Goal: Task Accomplishment & Management: Manage account settings

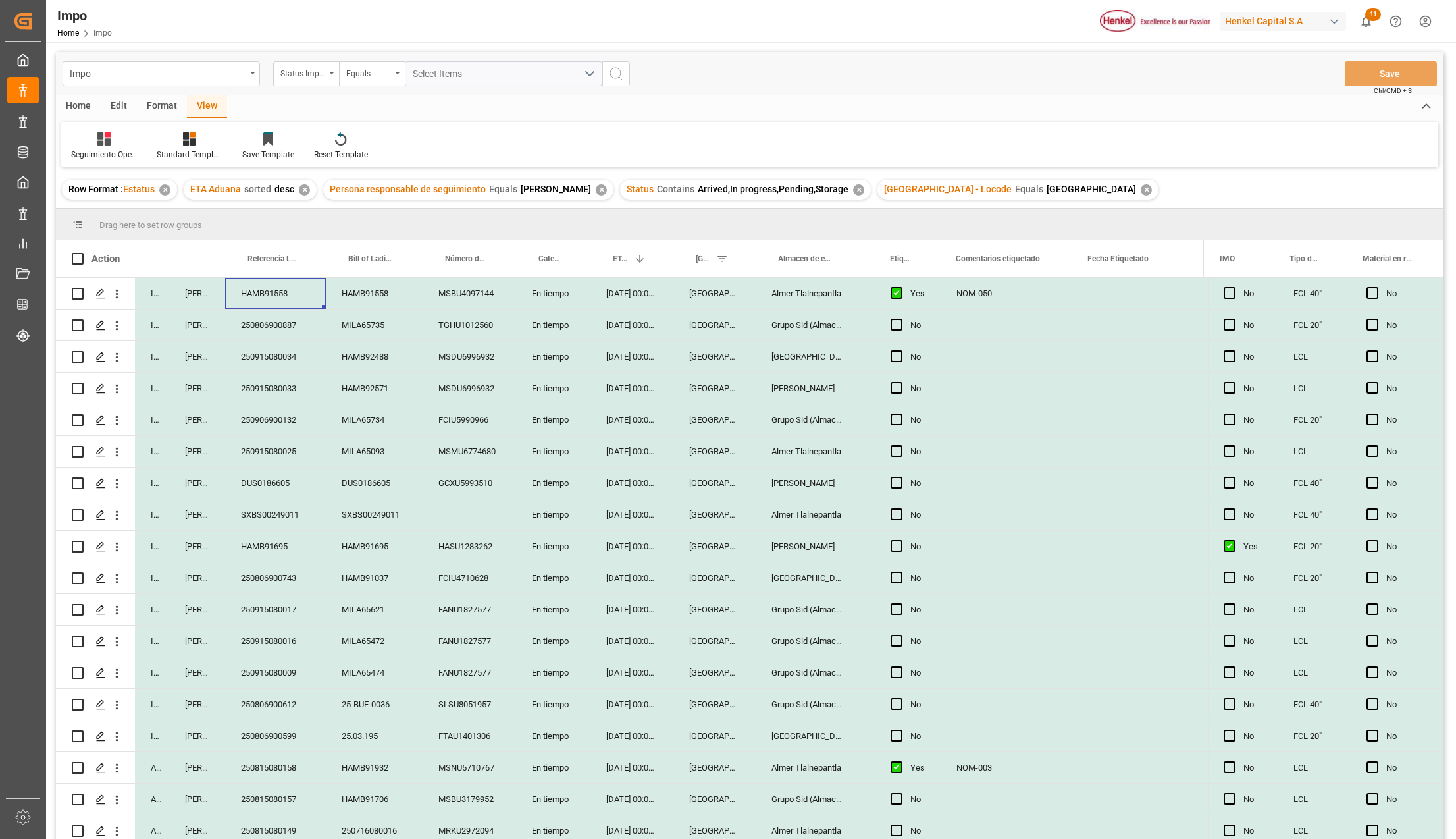
scroll to position [450, 0]
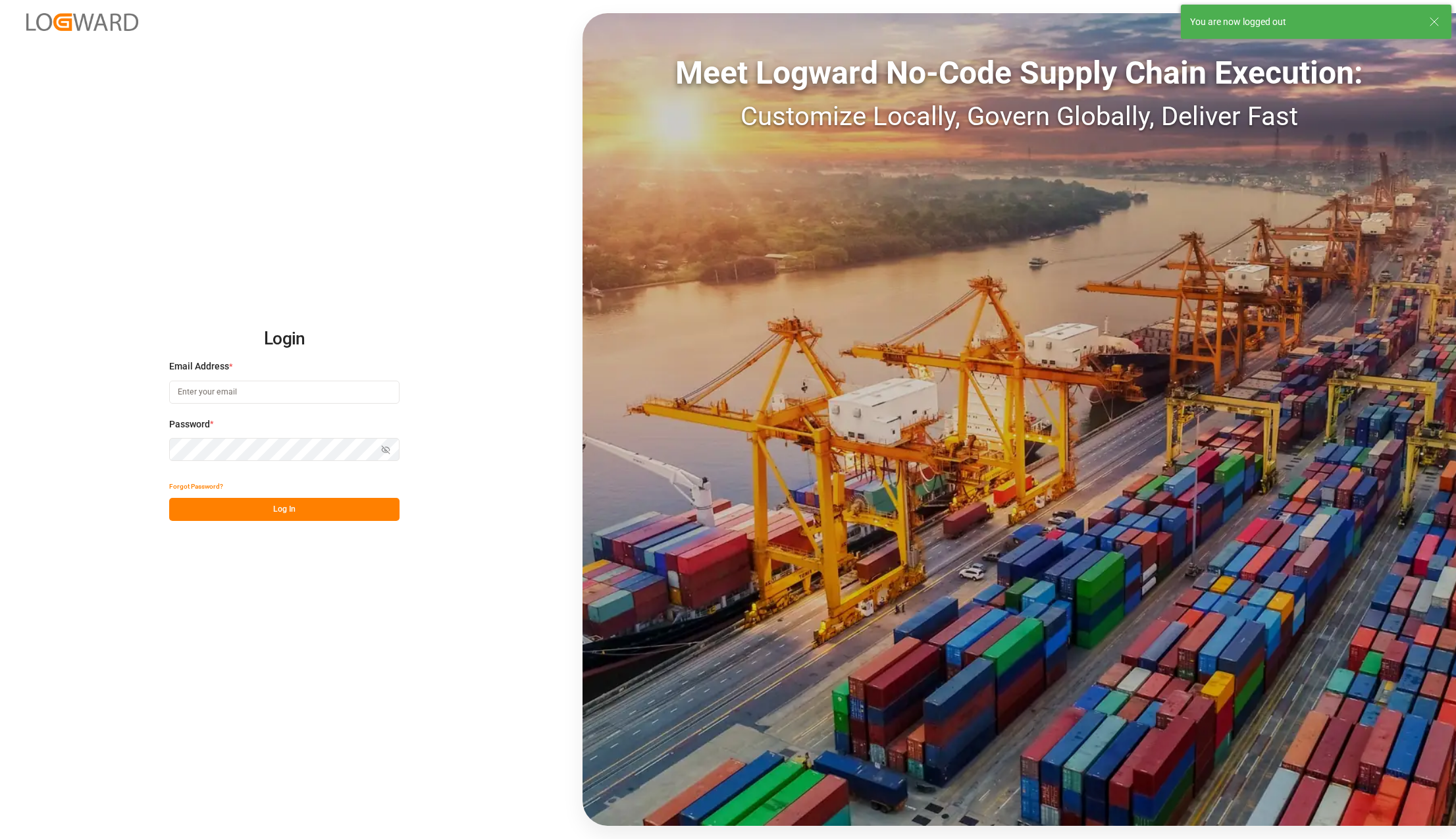
type input "karla.chavez@leschaco.com"
click at [322, 503] on button "Log In" at bounding box center [285, 510] width 231 height 23
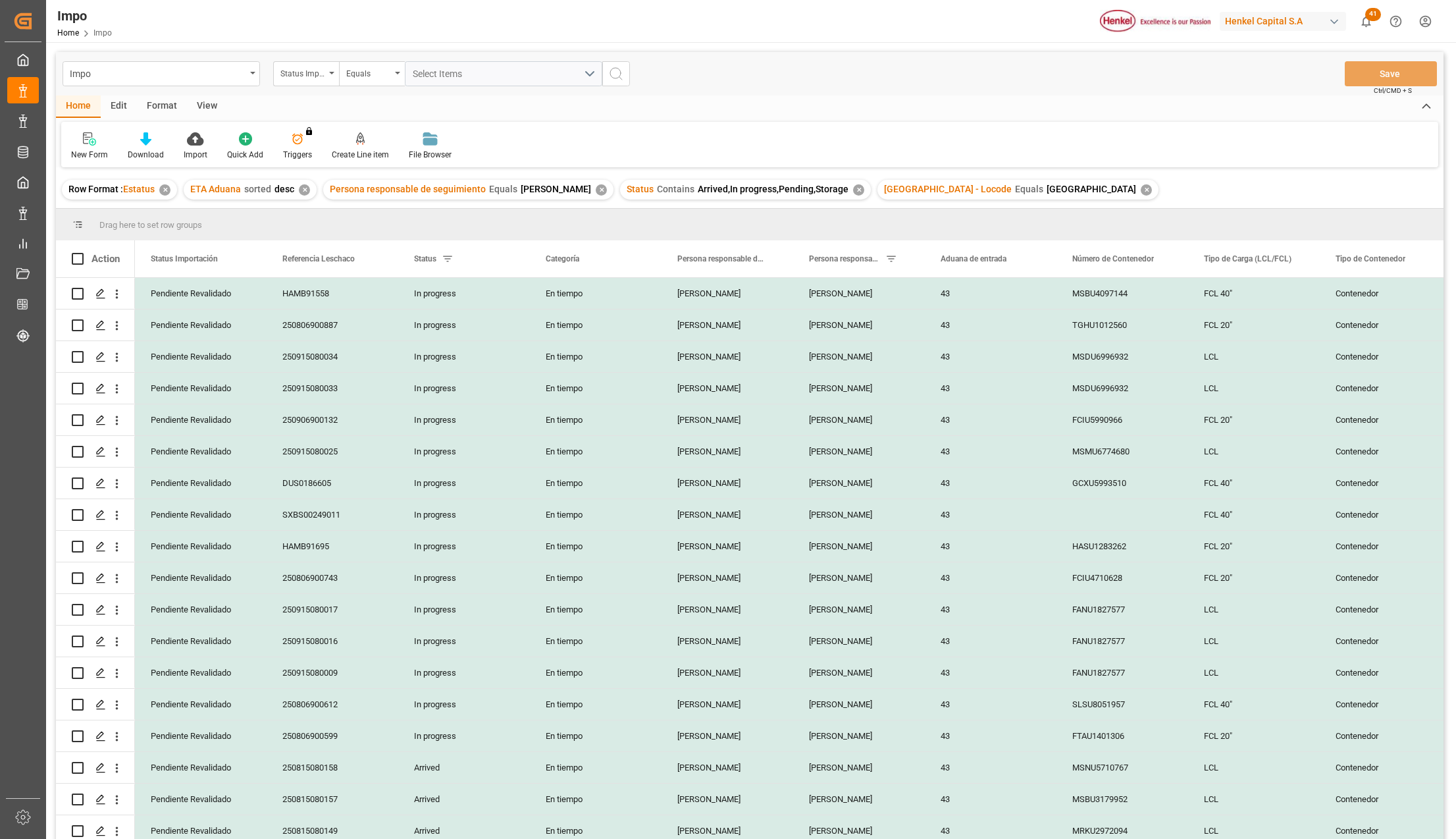
scroll to position [450, 0]
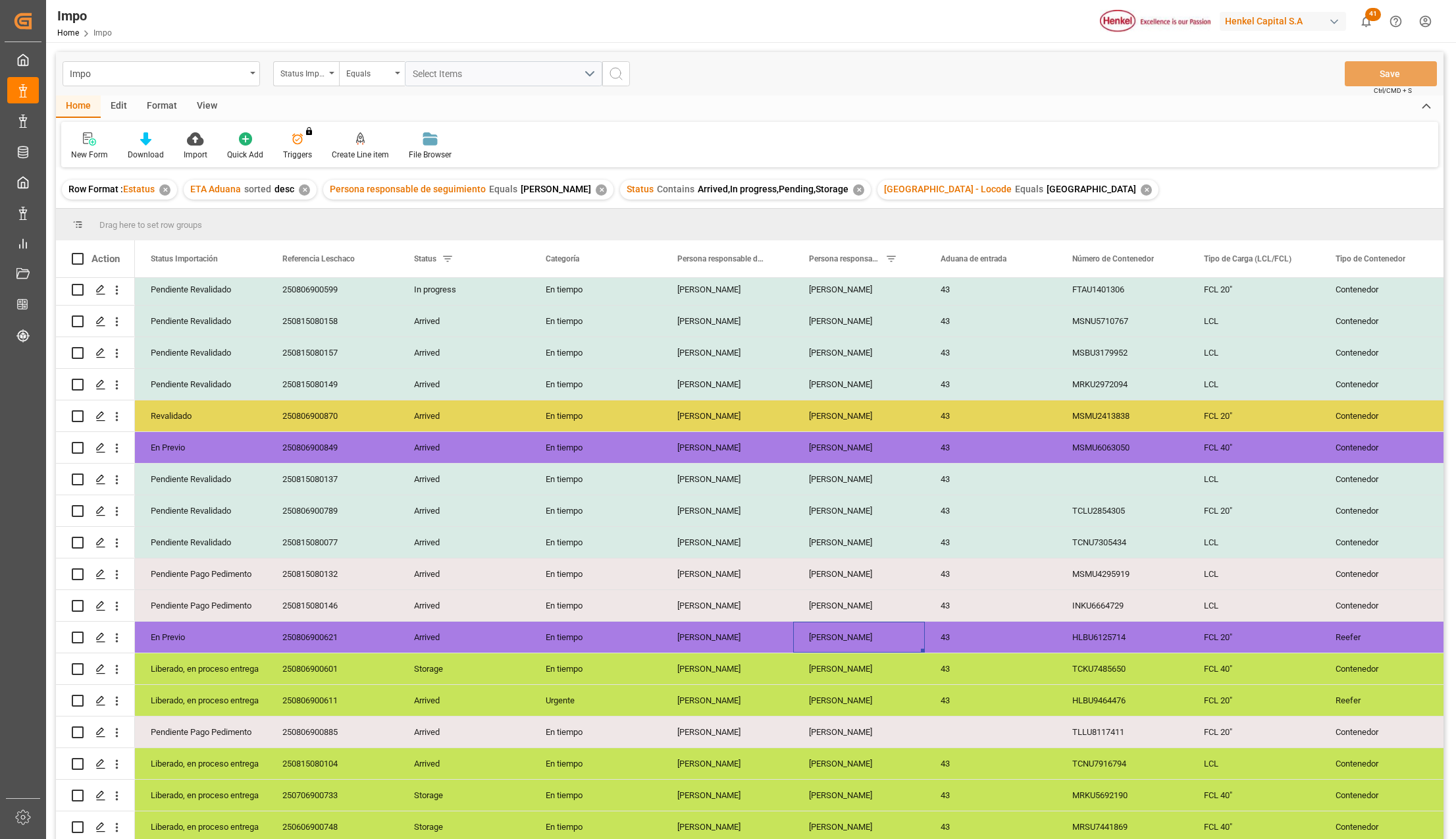
click at [825, 631] on div "Karla Chavez" at bounding box center [860, 637] width 132 height 31
click at [200, 106] on div "View" at bounding box center [207, 106] width 40 height 23
click at [160, 142] on div at bounding box center [150, 139] width 66 height 14
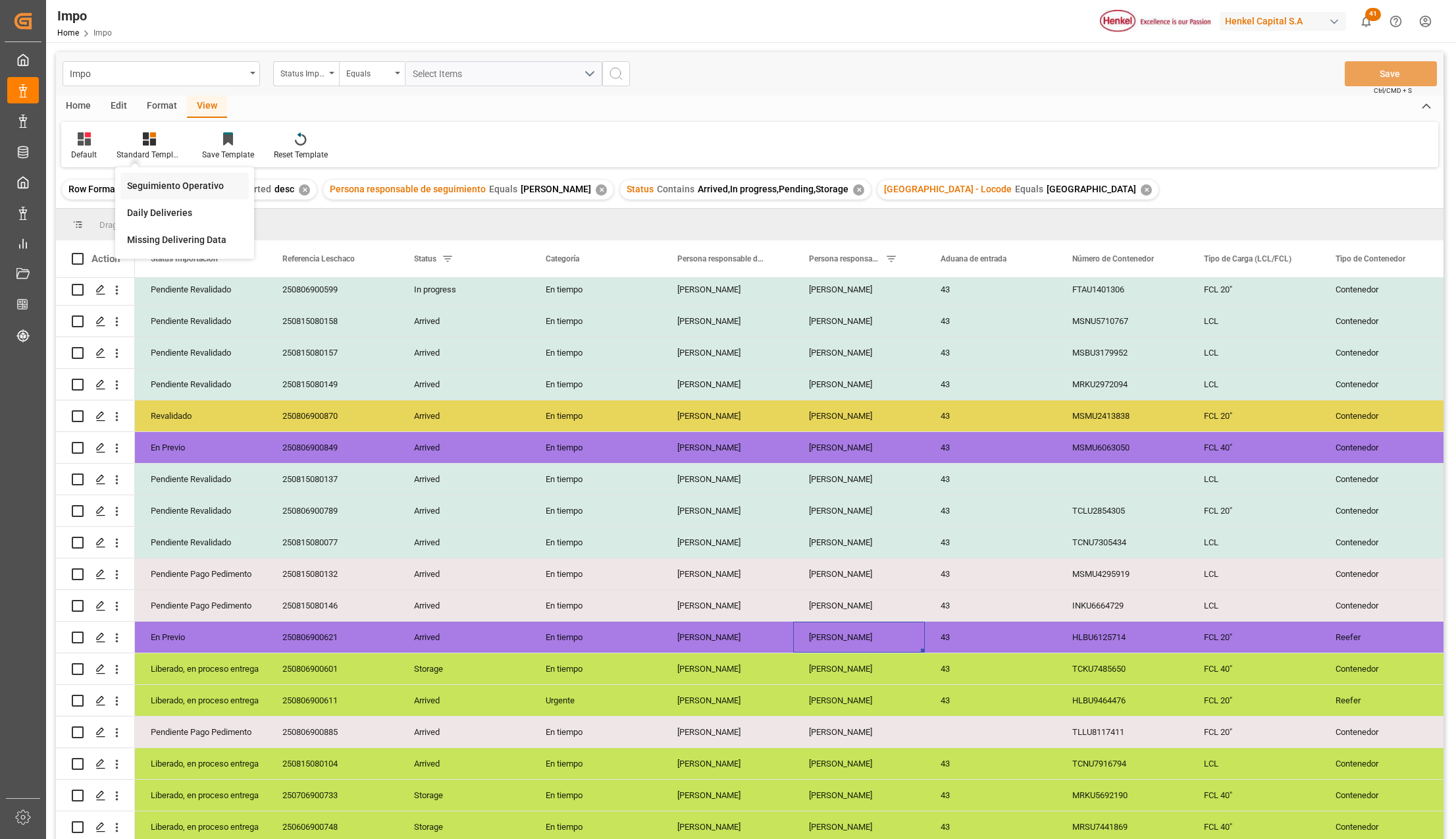
click at [172, 182] on div "Seguimiento Operativo" at bounding box center [185, 186] width 115 height 14
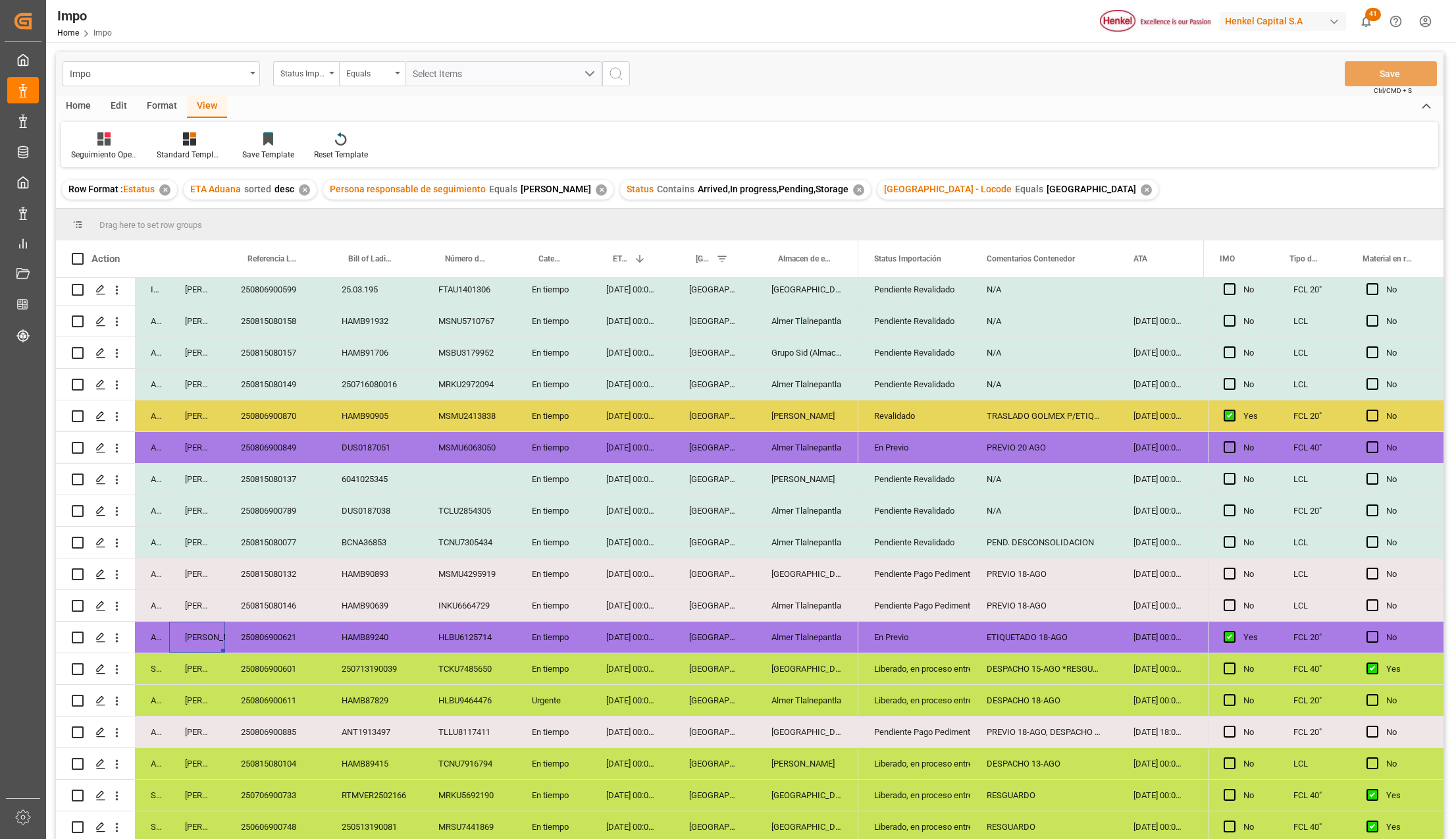
click at [504, 630] on div "HLBU6125714" at bounding box center [469, 637] width 94 height 31
click at [912, 635] on div "En Previo" at bounding box center [915, 638] width 81 height 30
click at [1068, 642] on div "ETIQUETADO 18-AGO" at bounding box center [1045, 637] width 147 height 31
click at [1052, 633] on div "ETIQUETADO 18-AGO" at bounding box center [1045, 637] width 147 height 31
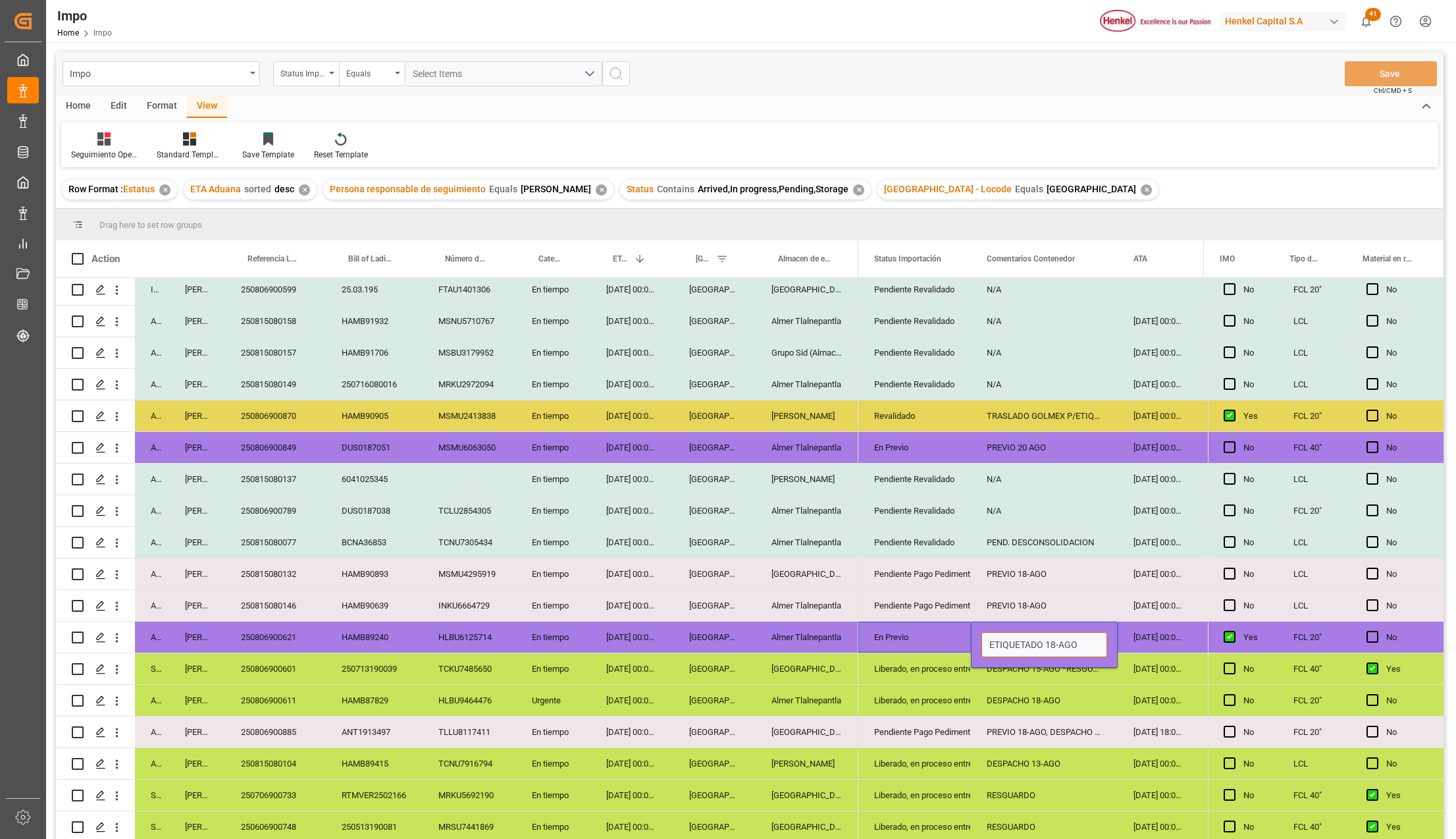
drag, startPoint x: 1086, startPoint y: 647, endPoint x: 956, endPoint y: 635, distance: 130.6
type input "DESPACHO 21-AGO"
click at [119, 631] on icon "open menu" at bounding box center [117, 638] width 14 height 14
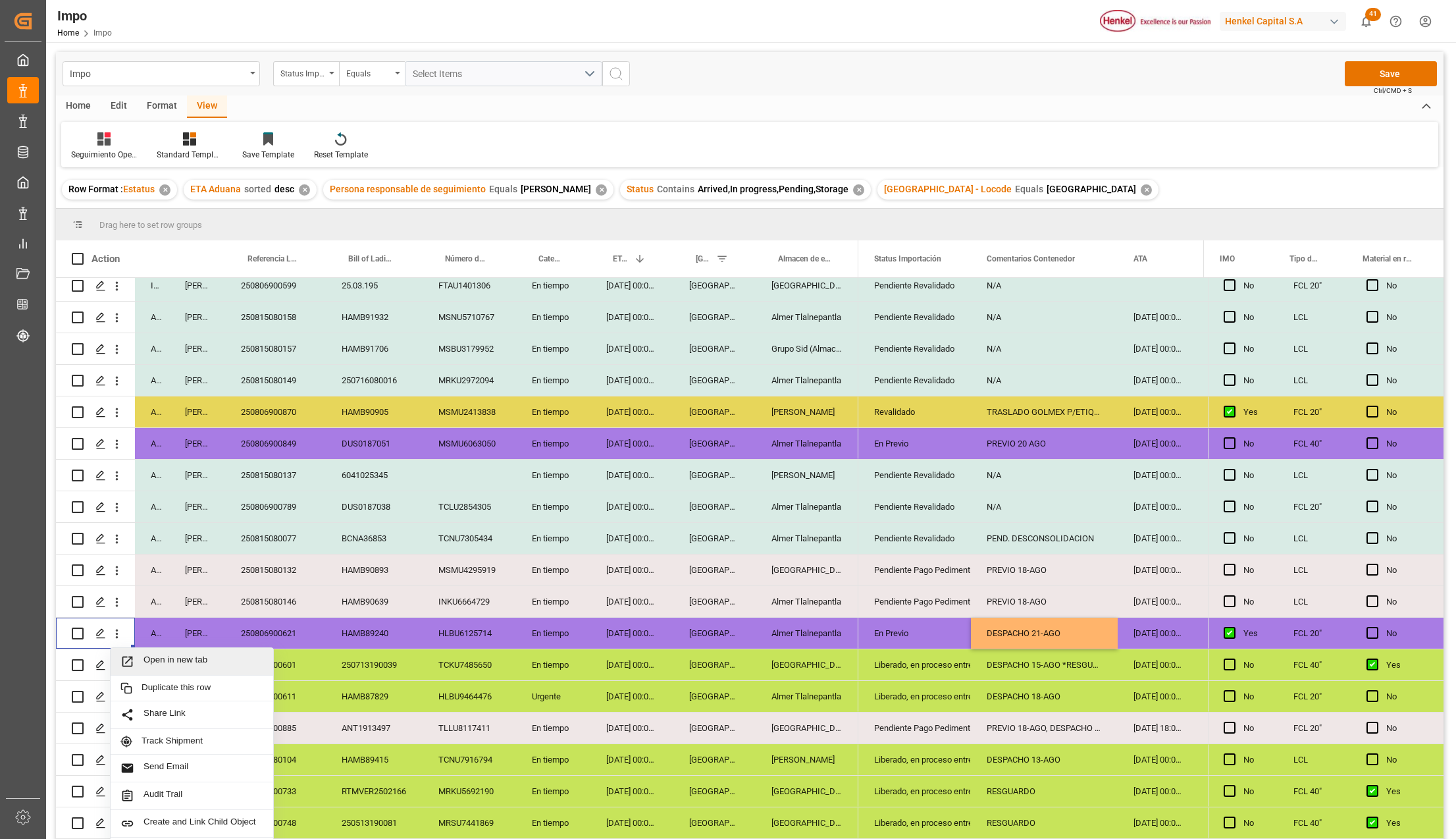
click at [132, 654] on icon "Press SPACE to select this row." at bounding box center [127, 661] width 14 height 14
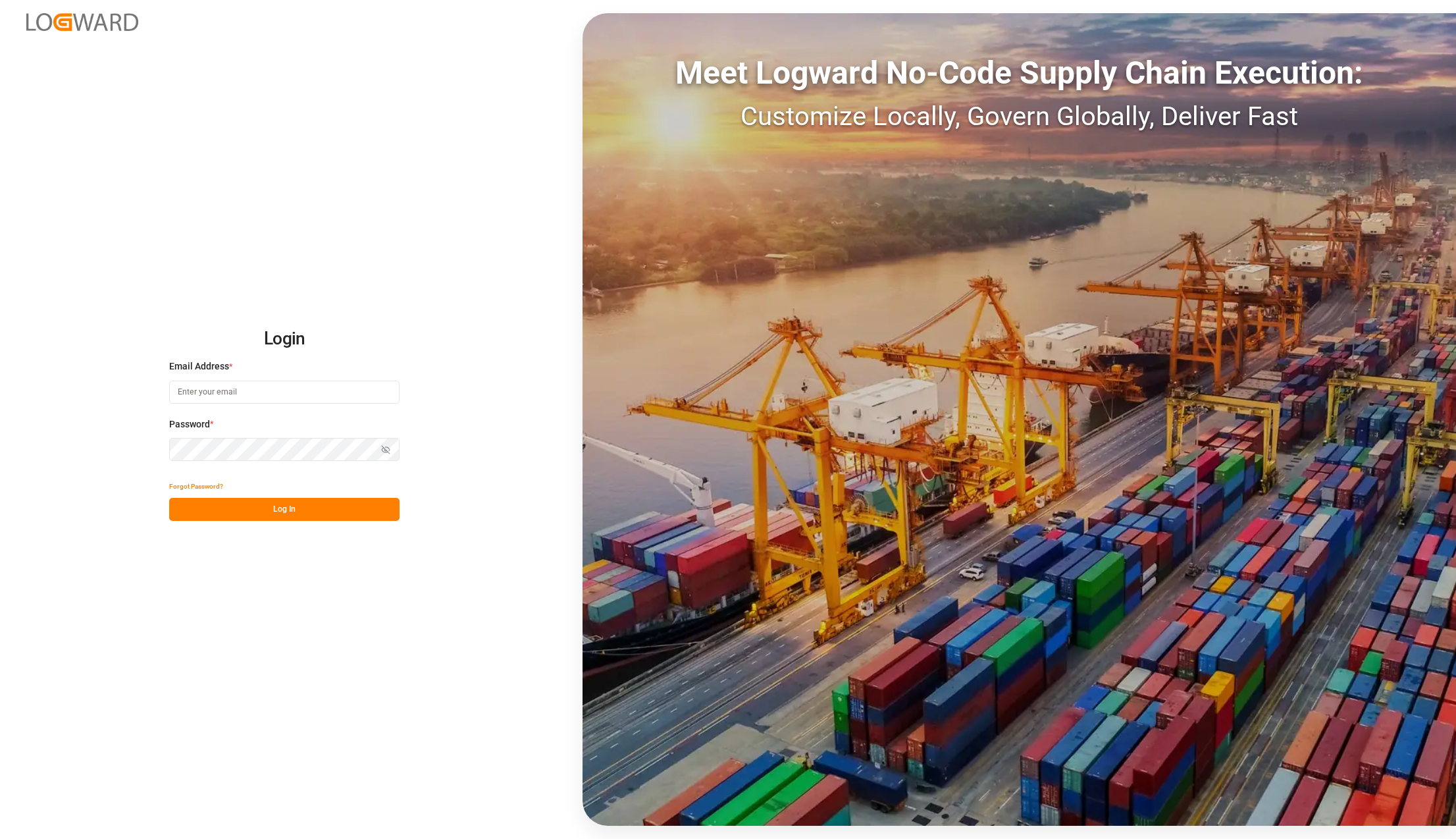
type input "karla.chavez@leschaco.com"
click at [220, 501] on button "Log In" at bounding box center [285, 510] width 231 height 23
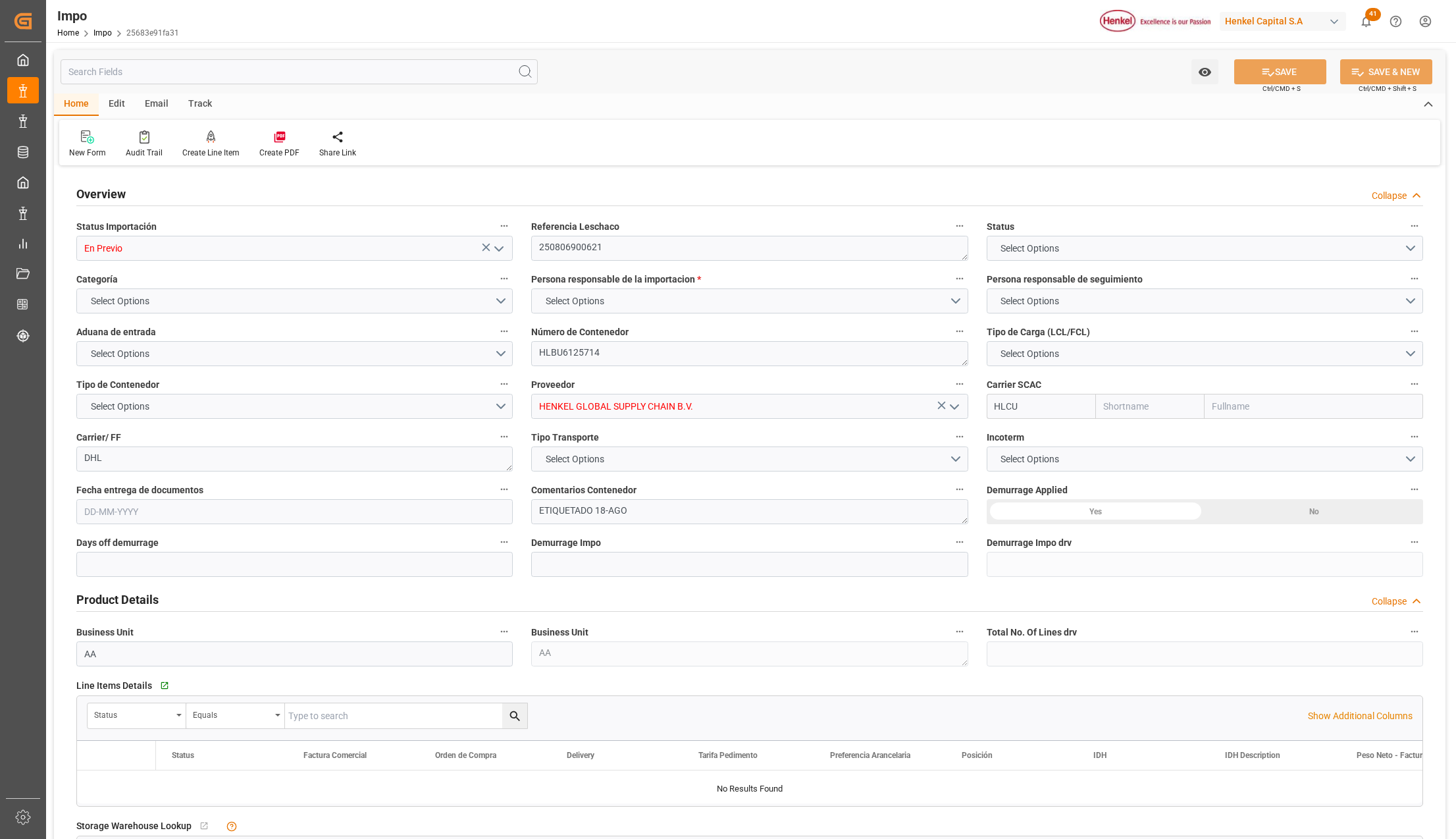
type input "Hapag [PERSON_NAME]"
type input "Hapag [PERSON_NAME] Aktiengesellschaft"
type input "2"
type input "25"
type input "9"
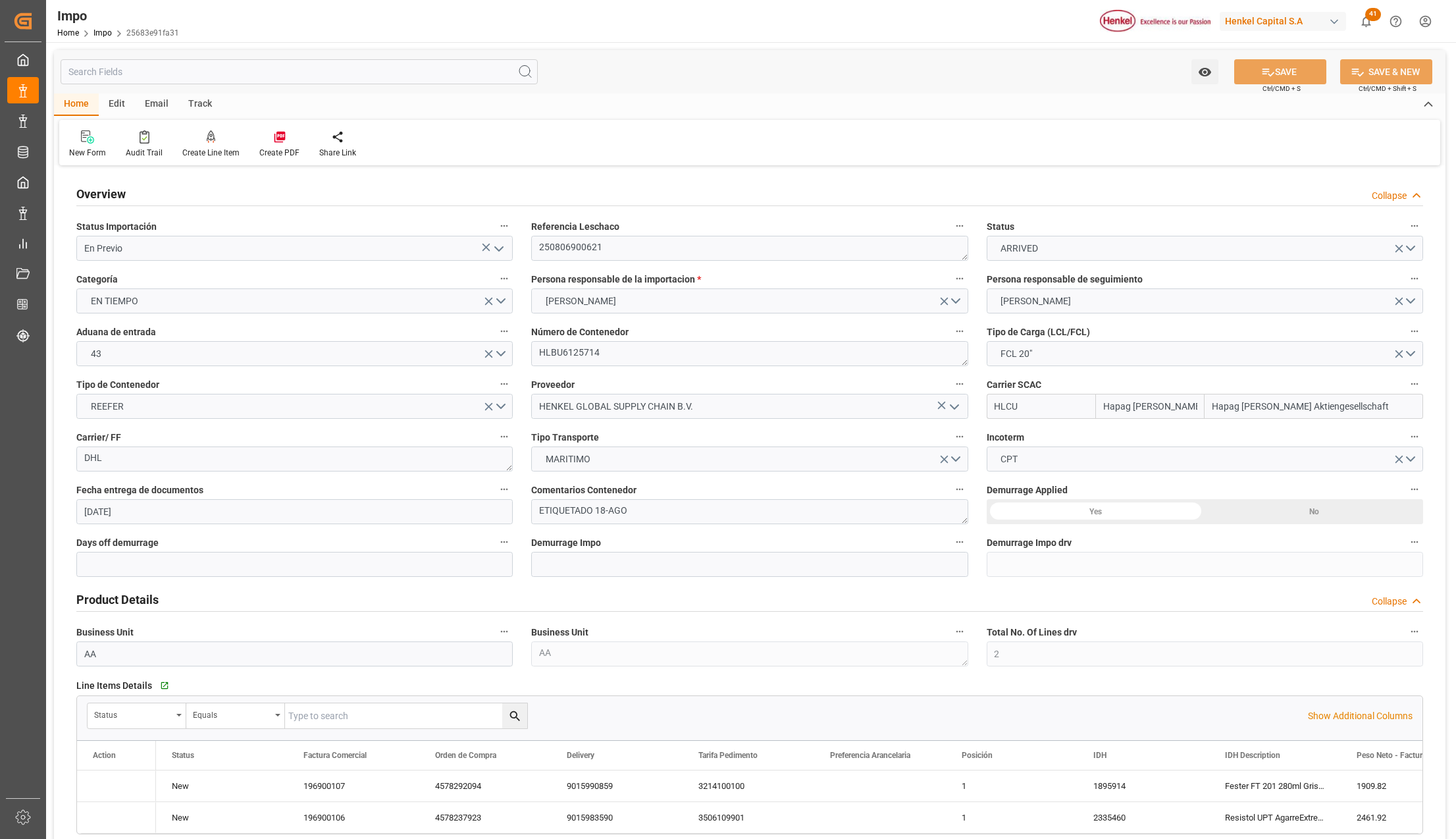
type input "[DATE]"
click at [515, 252] on div "En Previo" at bounding box center [295, 248] width 456 height 25
click at [501, 247] on icon "open menu" at bounding box center [499, 248] width 16 height 16
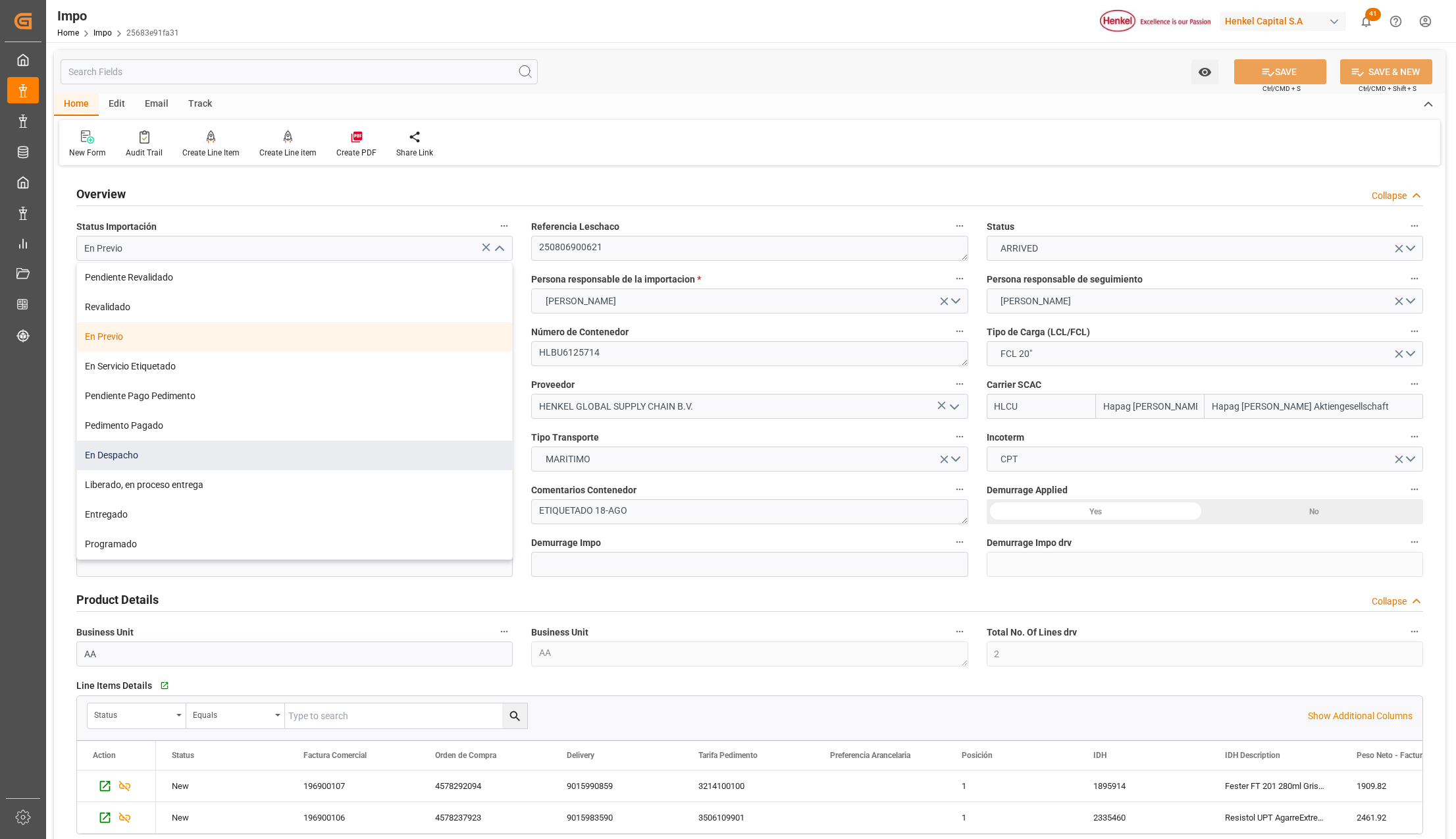
click at [170, 441] on div "En Despacho" at bounding box center [294, 455] width 435 height 29
type input "En Despacho"
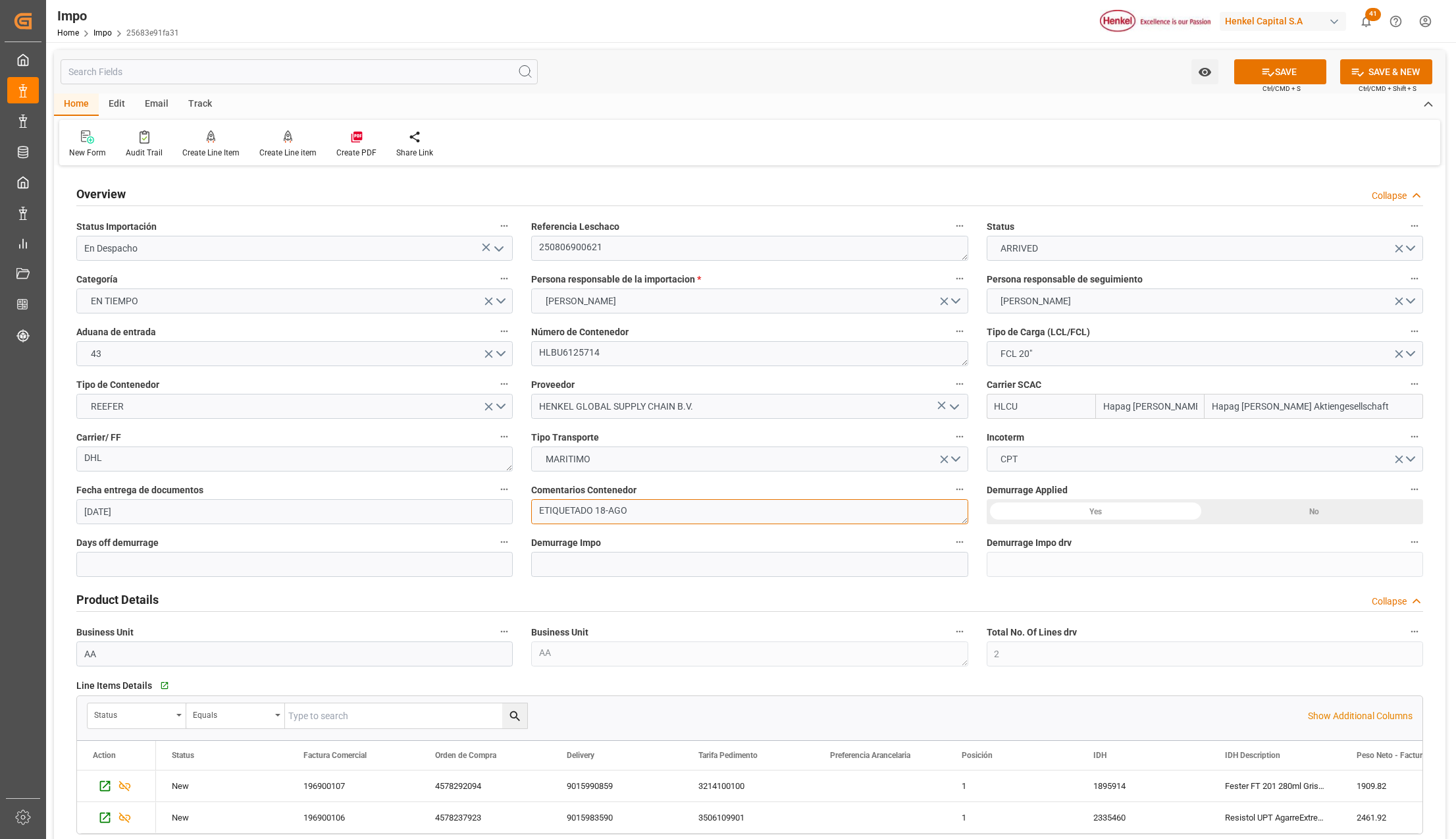
drag, startPoint x: 609, startPoint y: 516, endPoint x: 517, endPoint y: 517, distance: 92.0
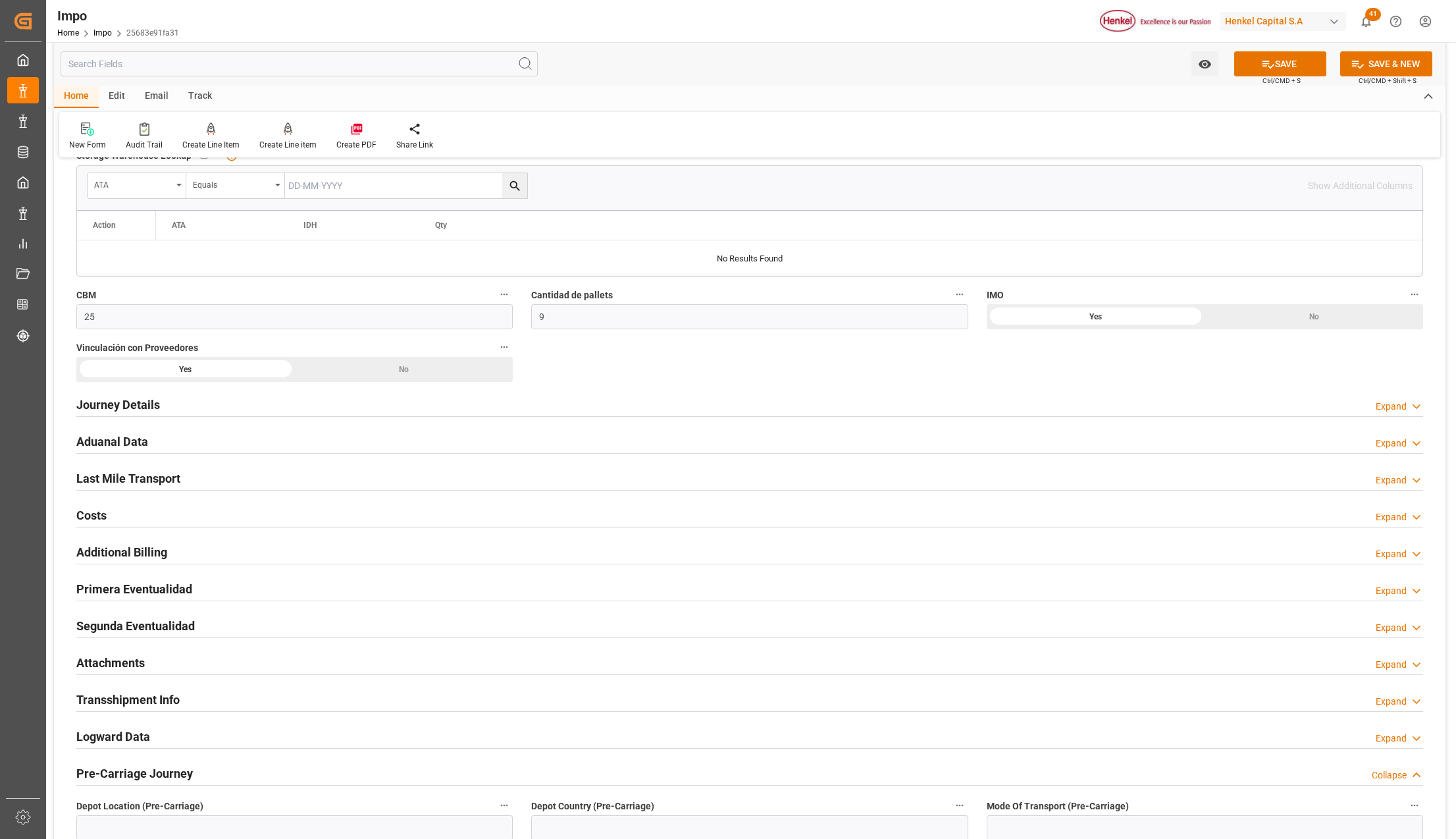
scroll to position [702, 0]
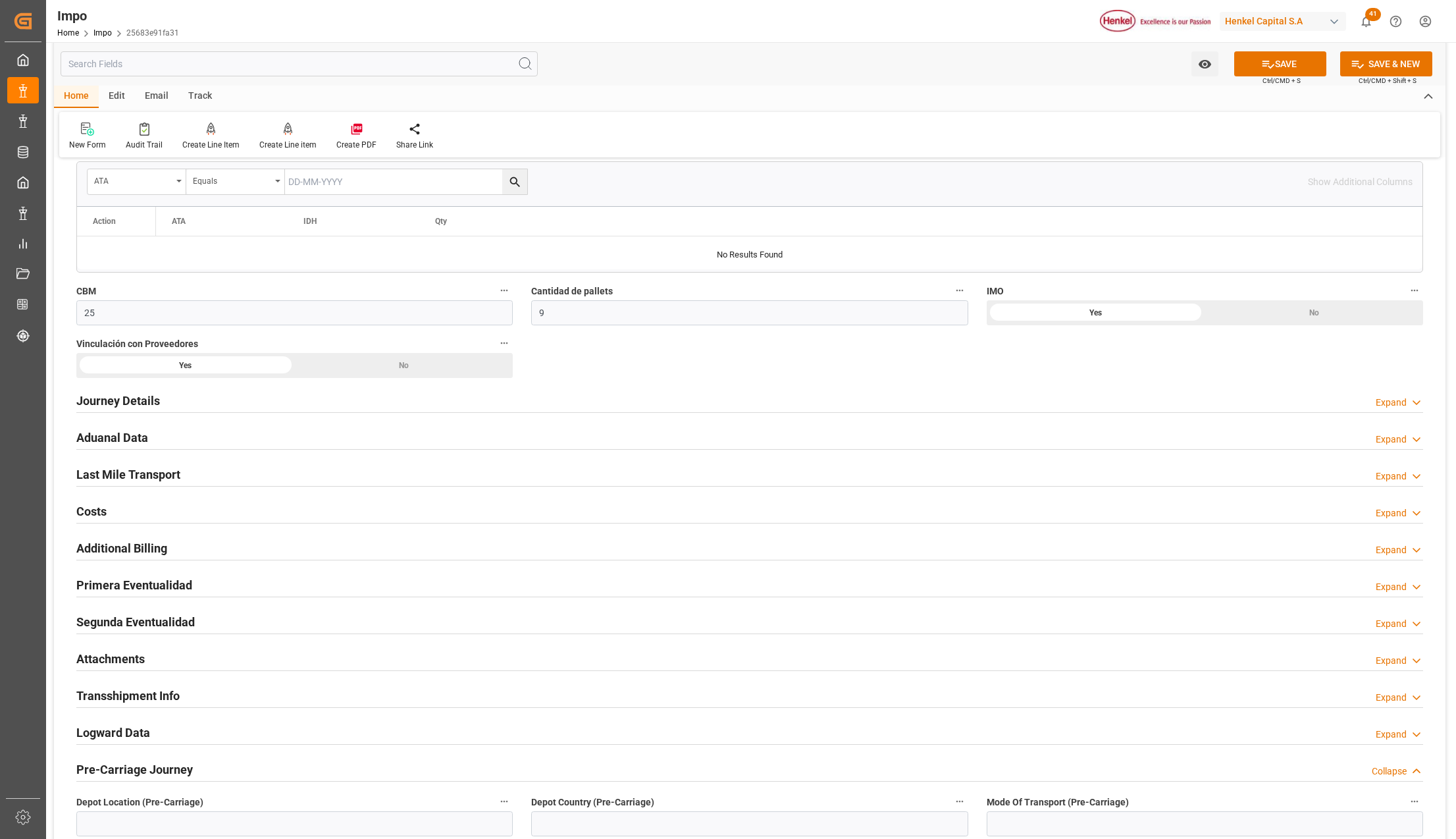
type textarea "DESPACHO 21-AGO"
click at [110, 660] on h2 "Attachments" at bounding box center [110, 658] width 68 height 18
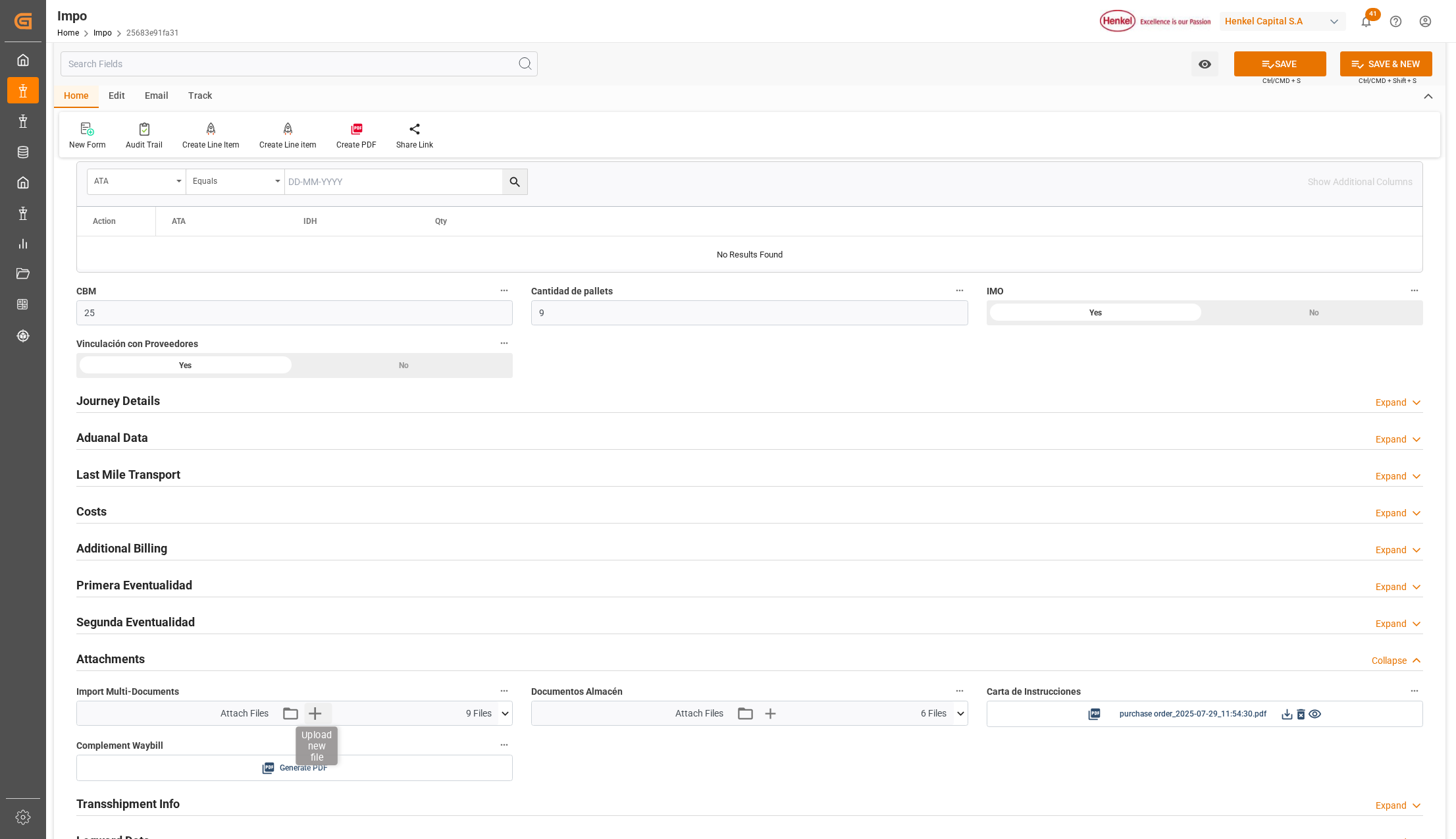
click at [316, 724] on icon "button" at bounding box center [314, 713] width 21 height 21
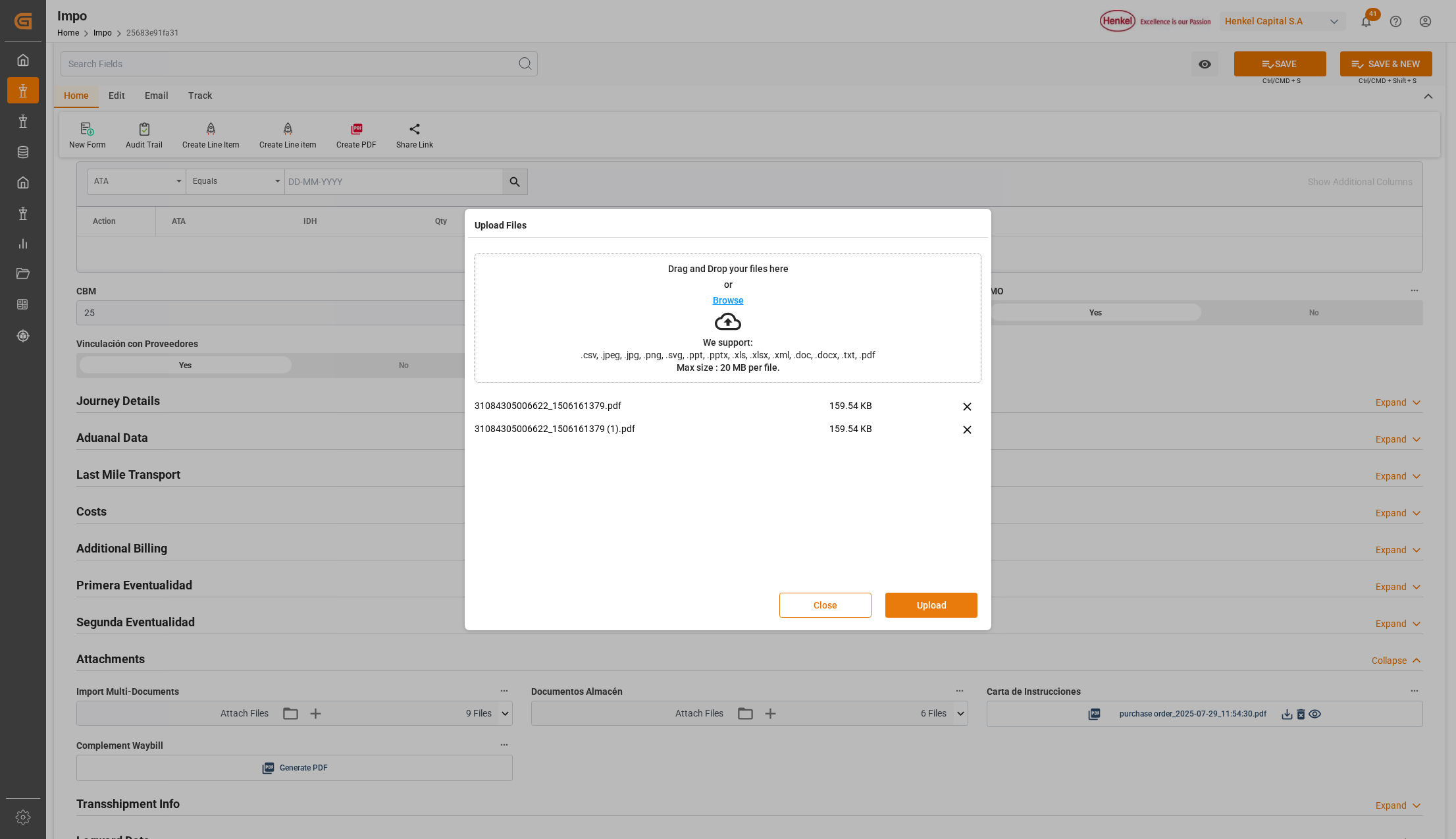
click at [941, 608] on button "Upload" at bounding box center [931, 605] width 92 height 25
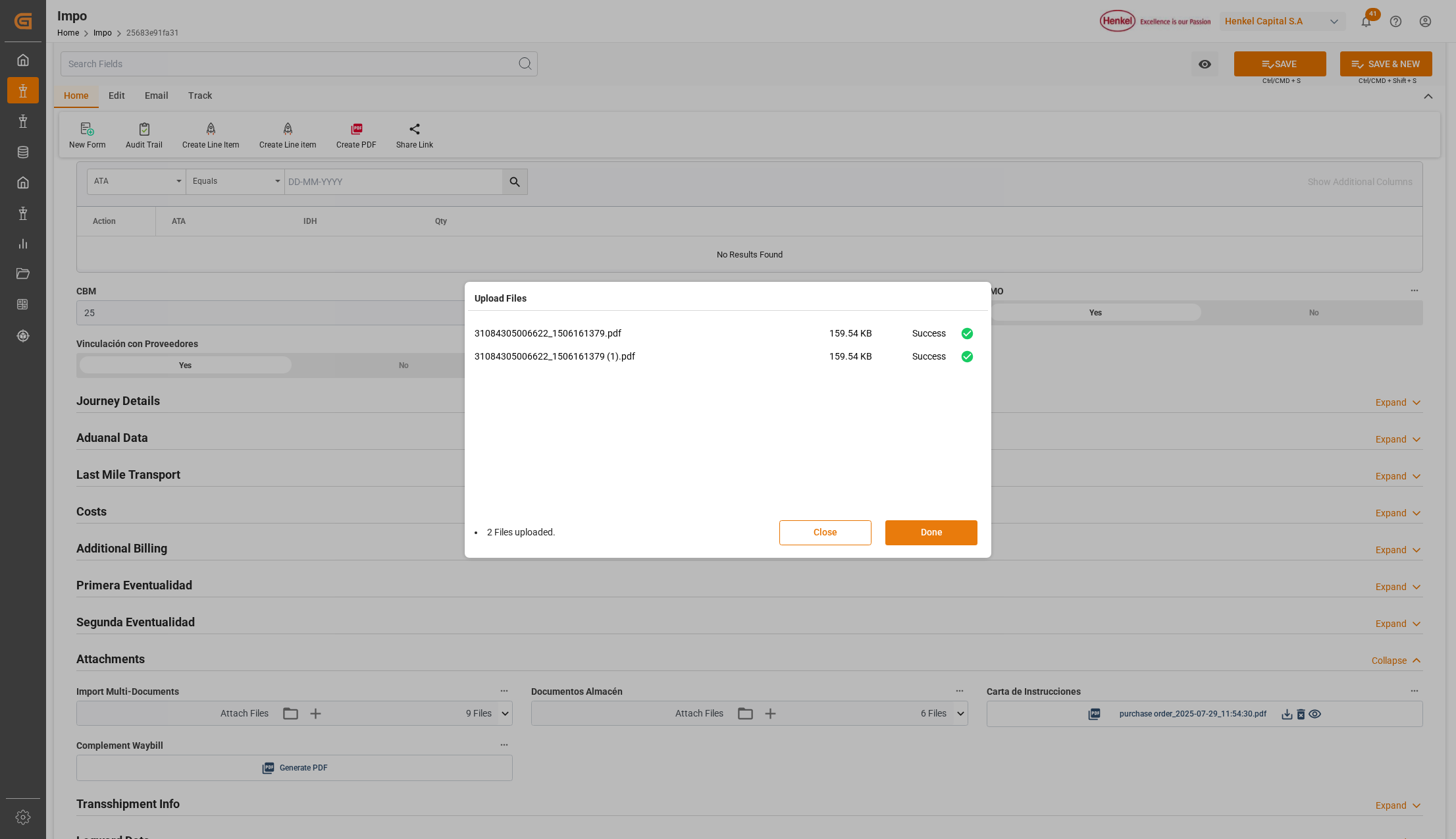
click at [935, 536] on button "Done" at bounding box center [931, 533] width 92 height 25
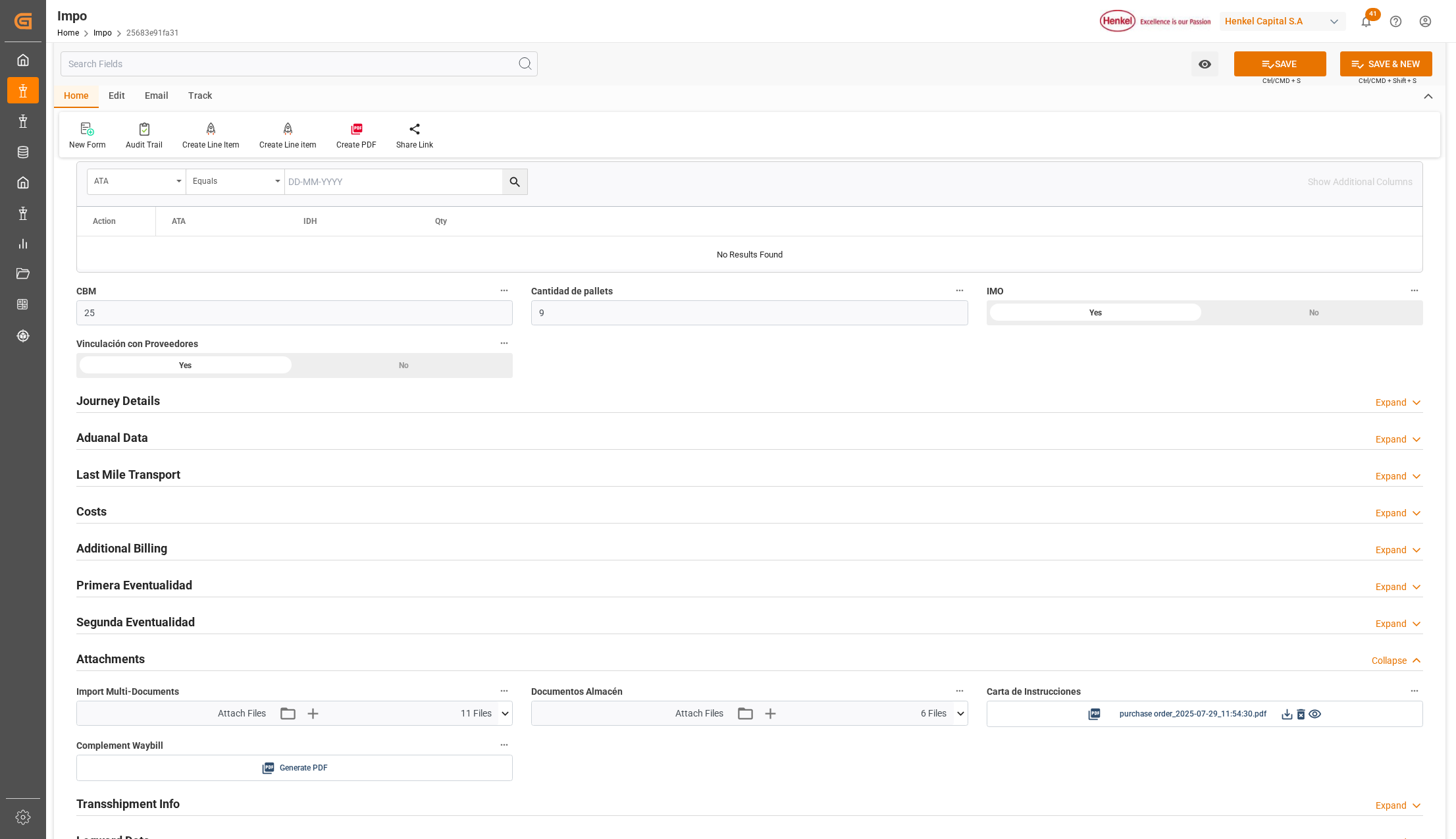
click at [1264, 67] on icon at bounding box center [1268, 64] width 14 height 14
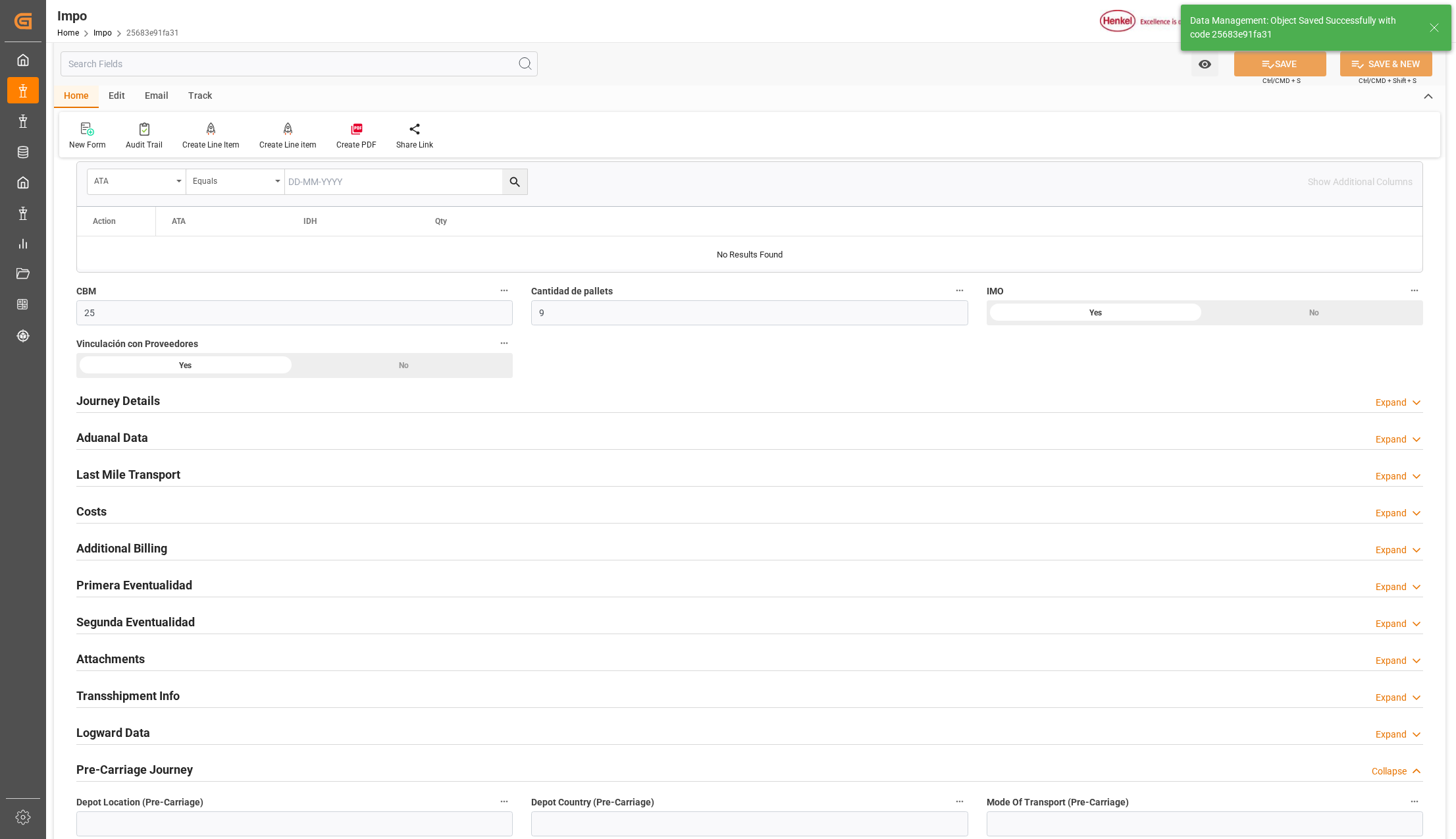
scroll to position [878, 0]
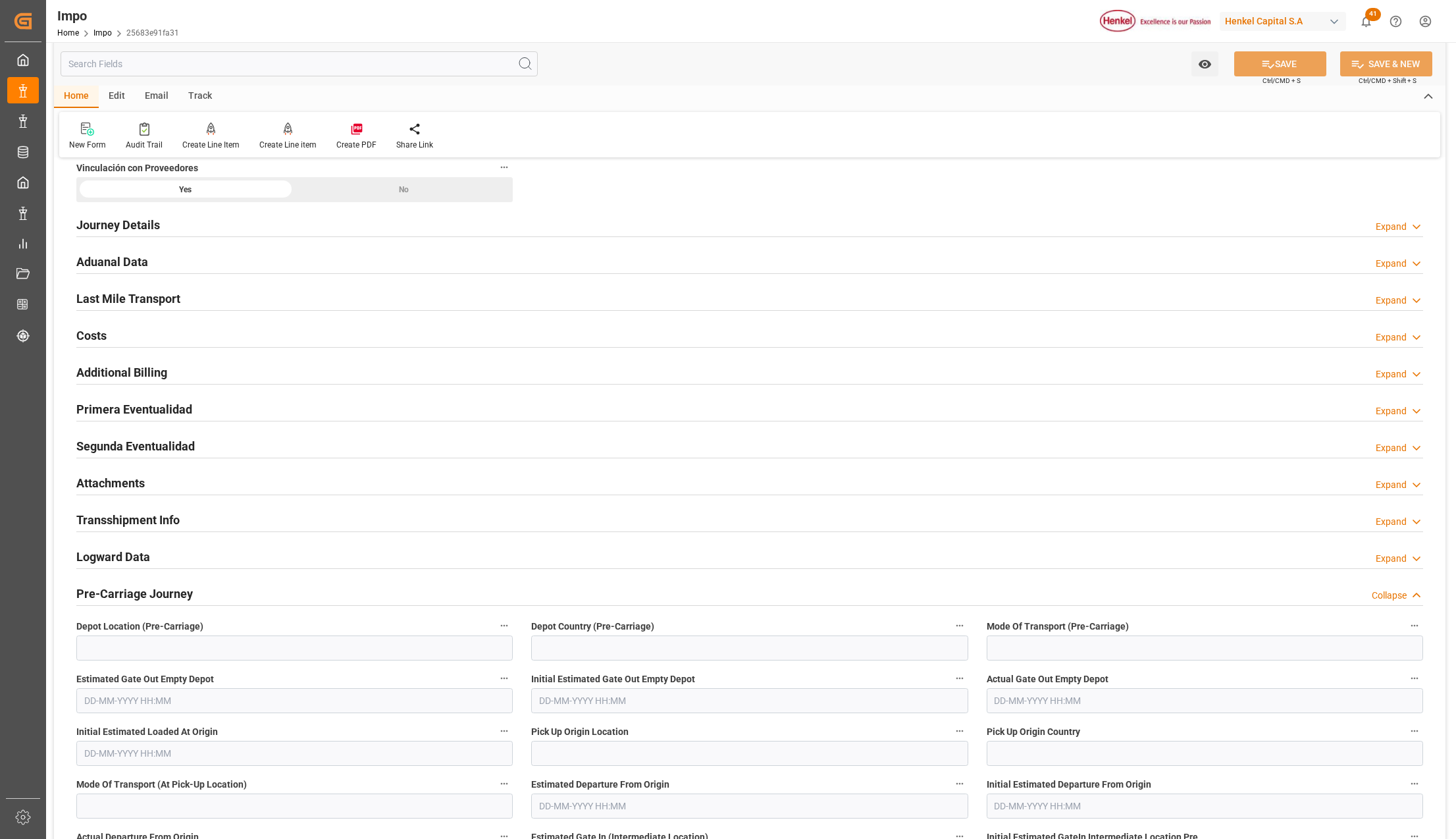
drag, startPoint x: 134, startPoint y: 483, endPoint x: 274, endPoint y: 509, distance: 142.4
click at [134, 483] on h2 "Attachments" at bounding box center [110, 482] width 68 height 18
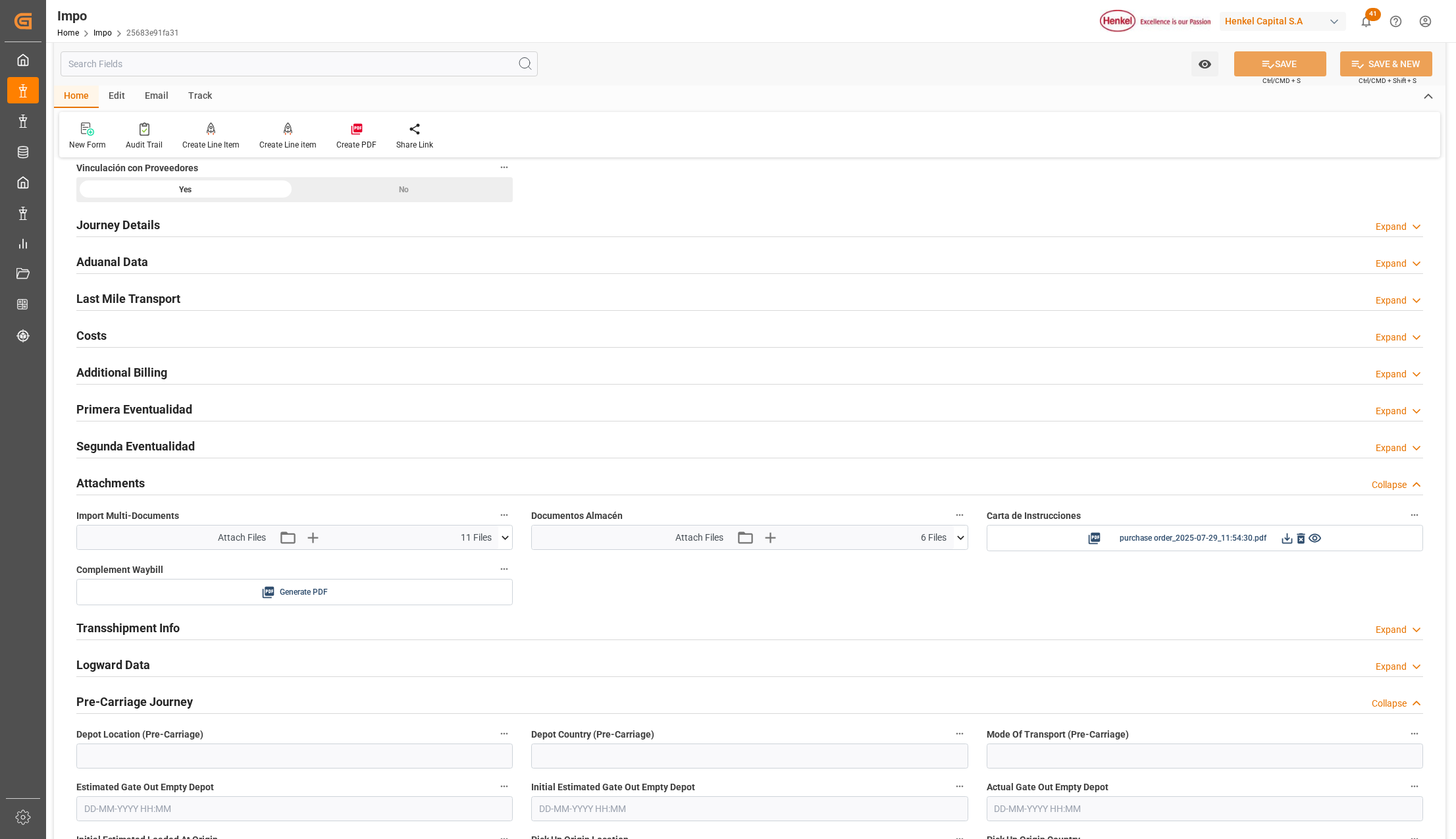
click at [503, 539] on icon at bounding box center [505, 537] width 8 height 4
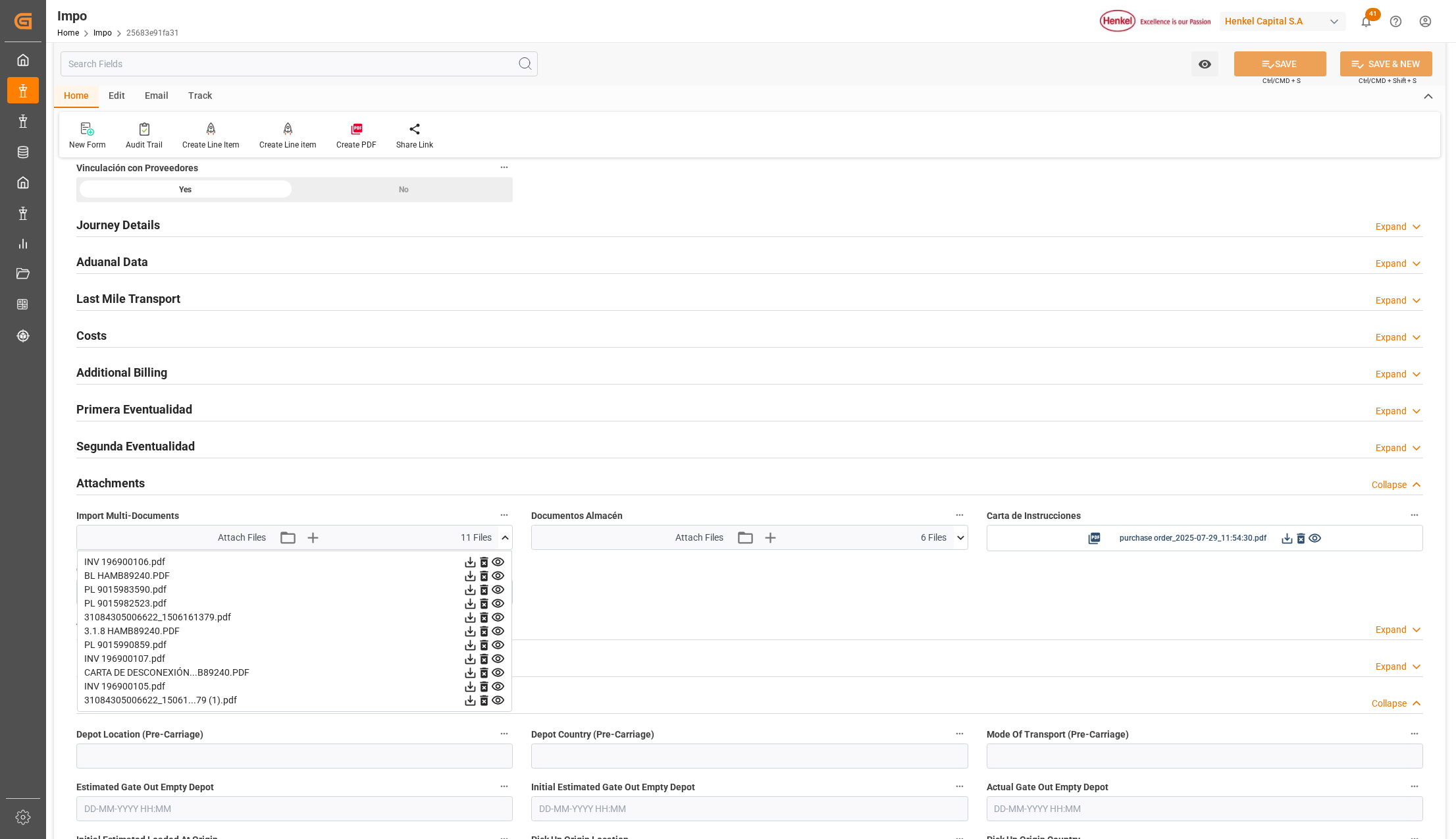
click at [1003, 629] on div "Transshipment Info Expand" at bounding box center [749, 627] width 1347 height 25
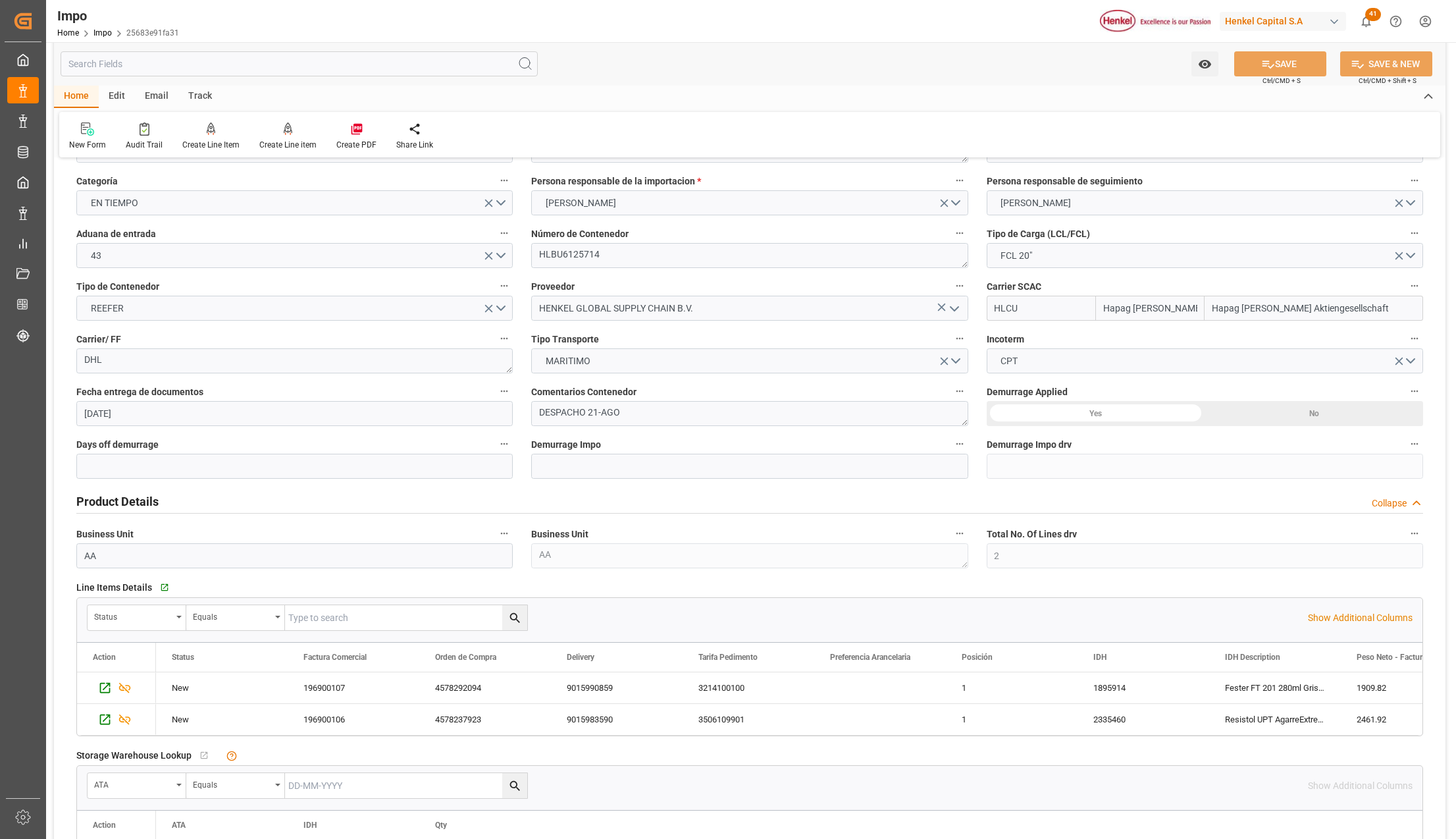
scroll to position [0, 0]
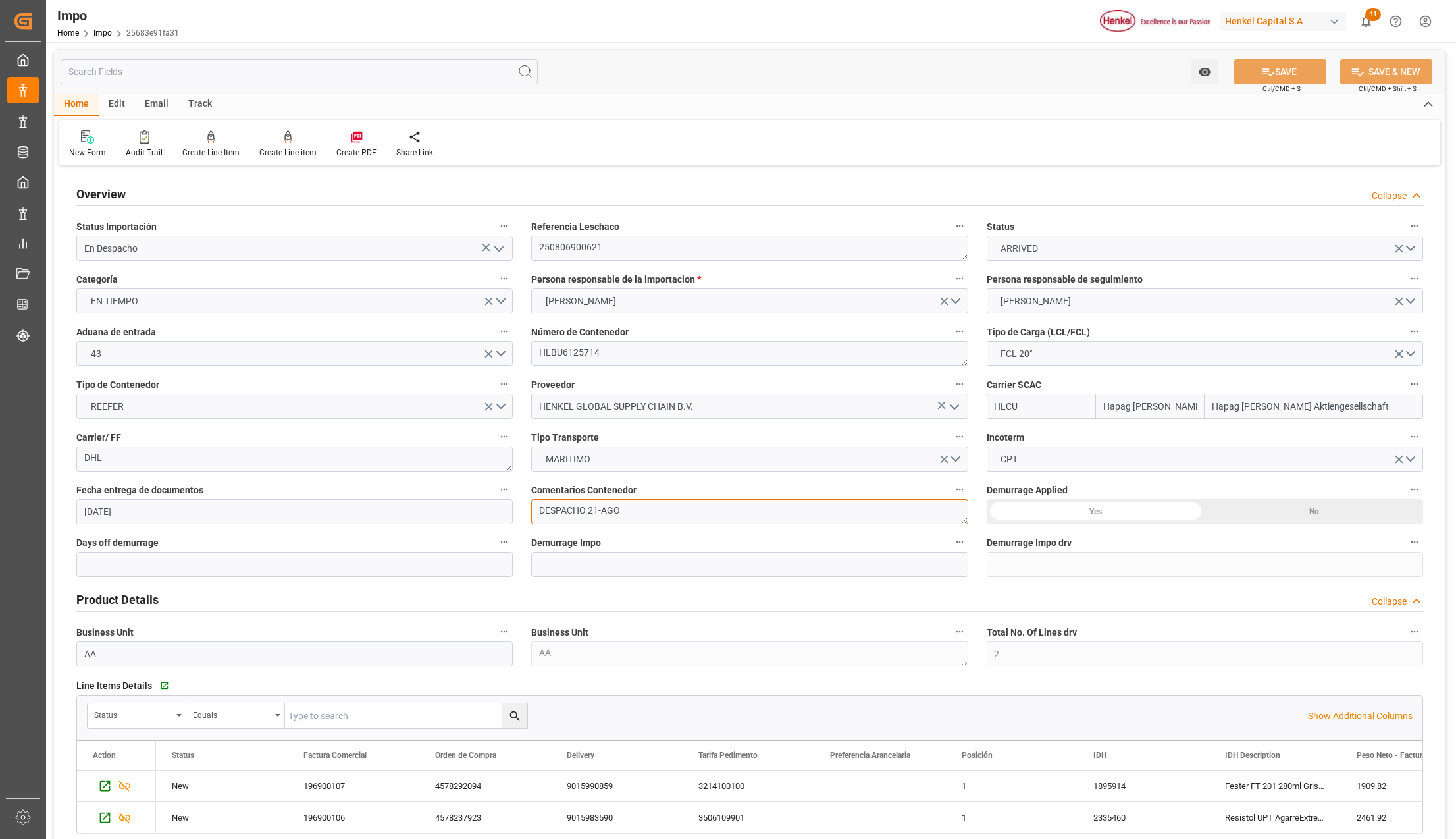
click at [632, 515] on textarea "DESPACHO 21-AGO" at bounding box center [749, 511] width 437 height 25
click at [589, 235] on label "Referencia Leschaco" at bounding box center [749, 226] width 437 height 18
click at [951, 235] on button "Referencia Leschaco" at bounding box center [960, 226] width 17 height 17
click at [586, 244] on textarea "250806900621" at bounding box center [749, 248] width 437 height 25
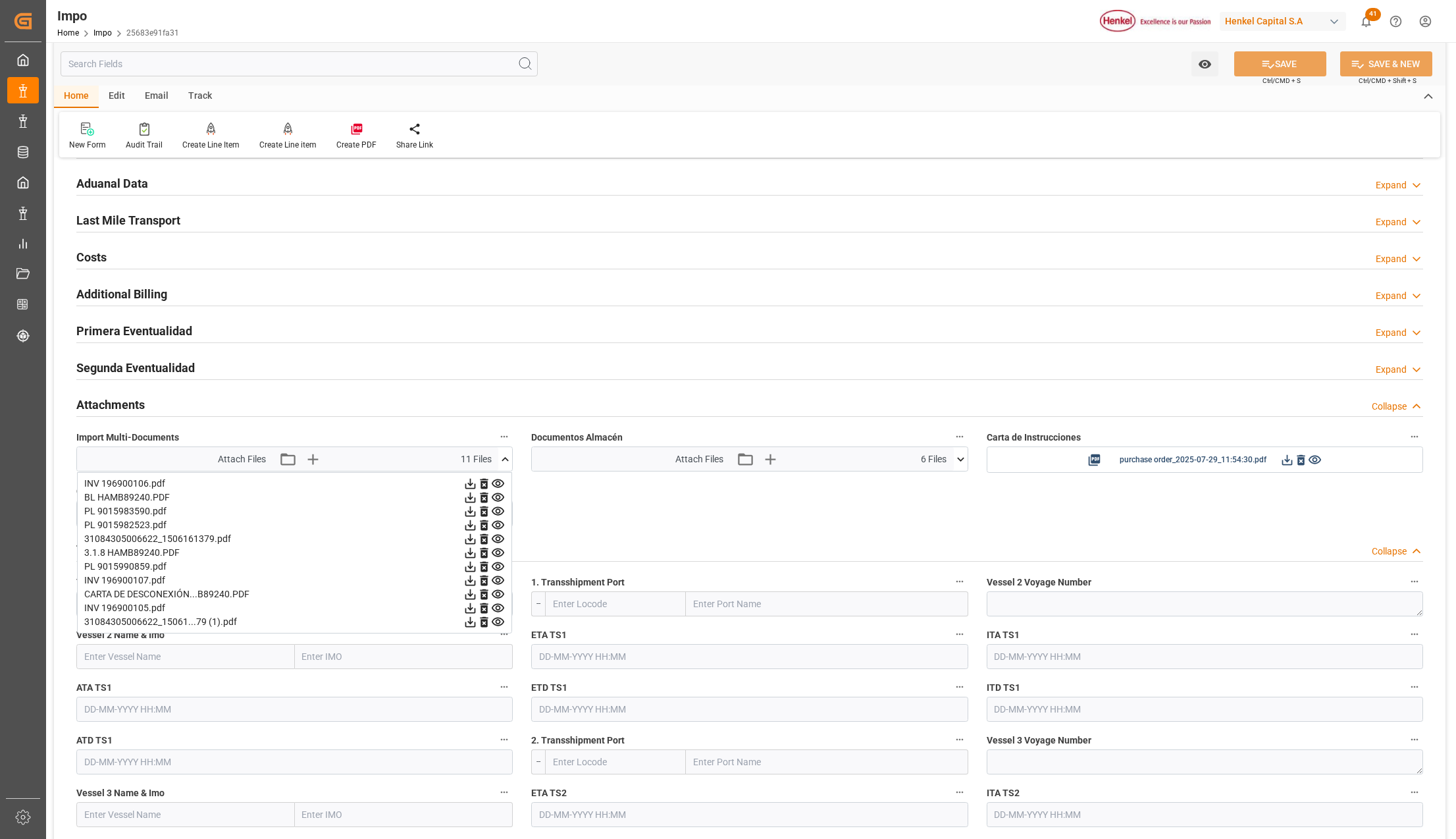
scroll to position [965, 0]
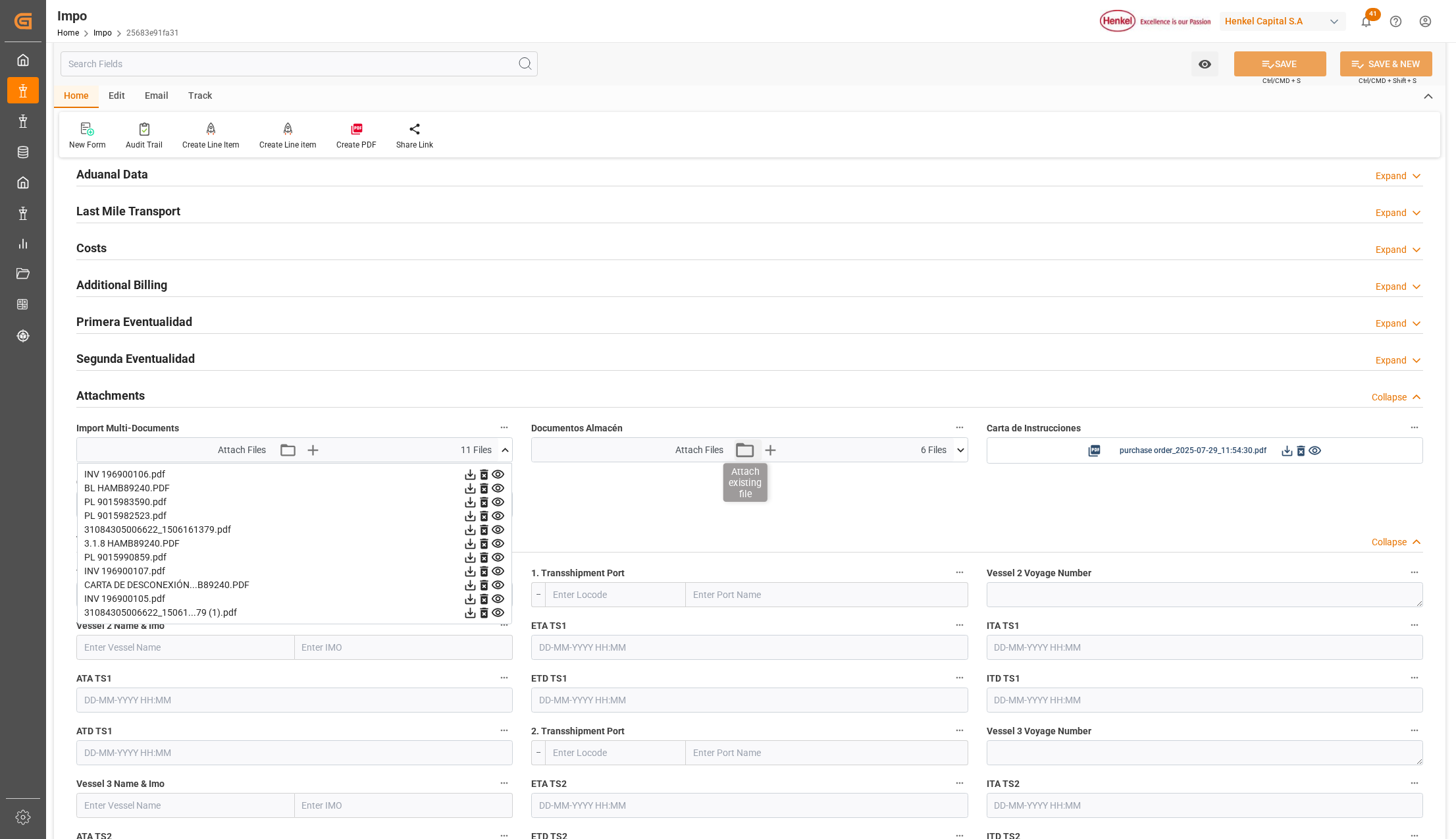
click at [746, 455] on icon "button" at bounding box center [744, 450] width 21 height 21
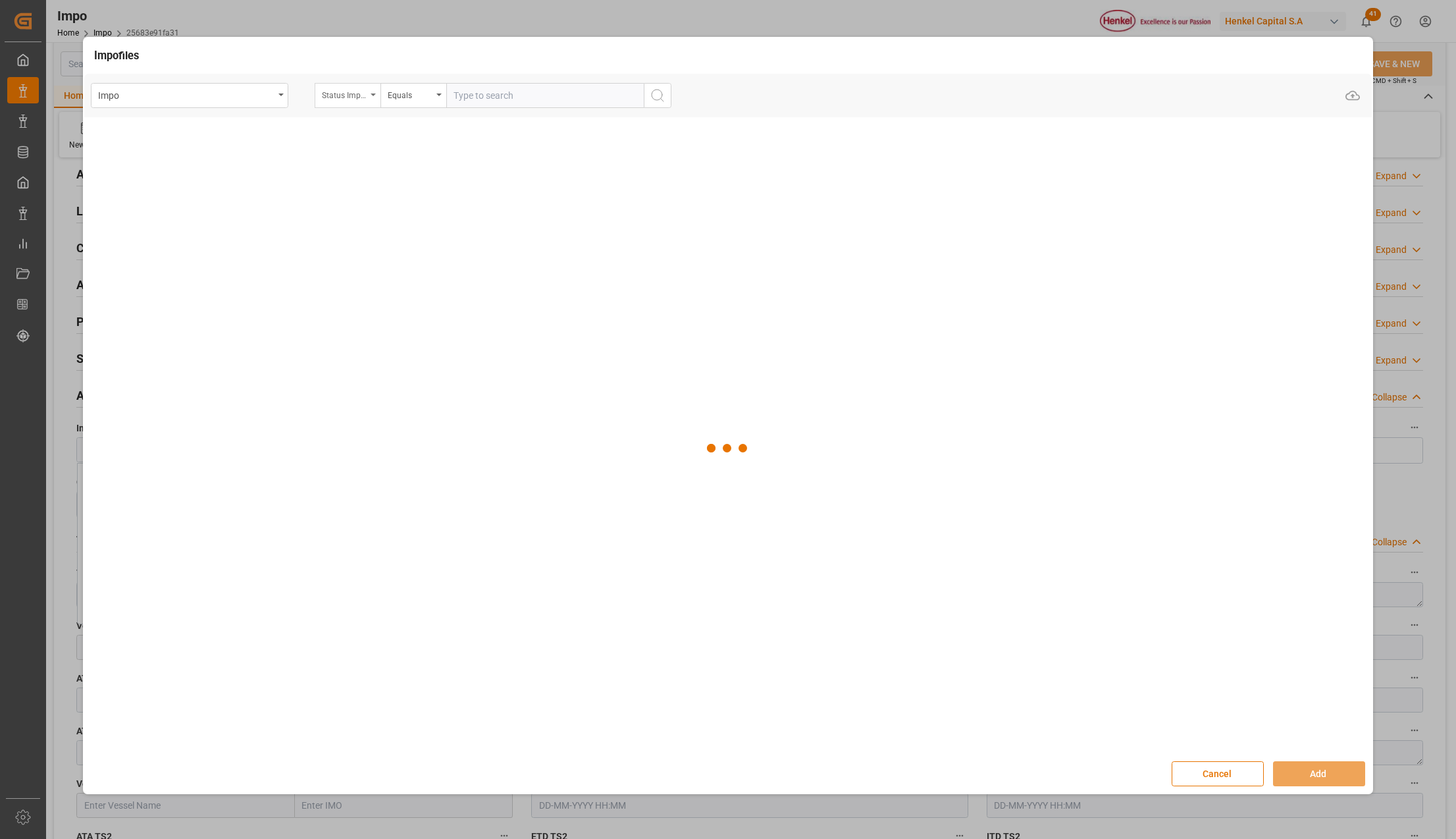
click at [374, 89] on div "Status Importación" at bounding box center [348, 95] width 66 height 25
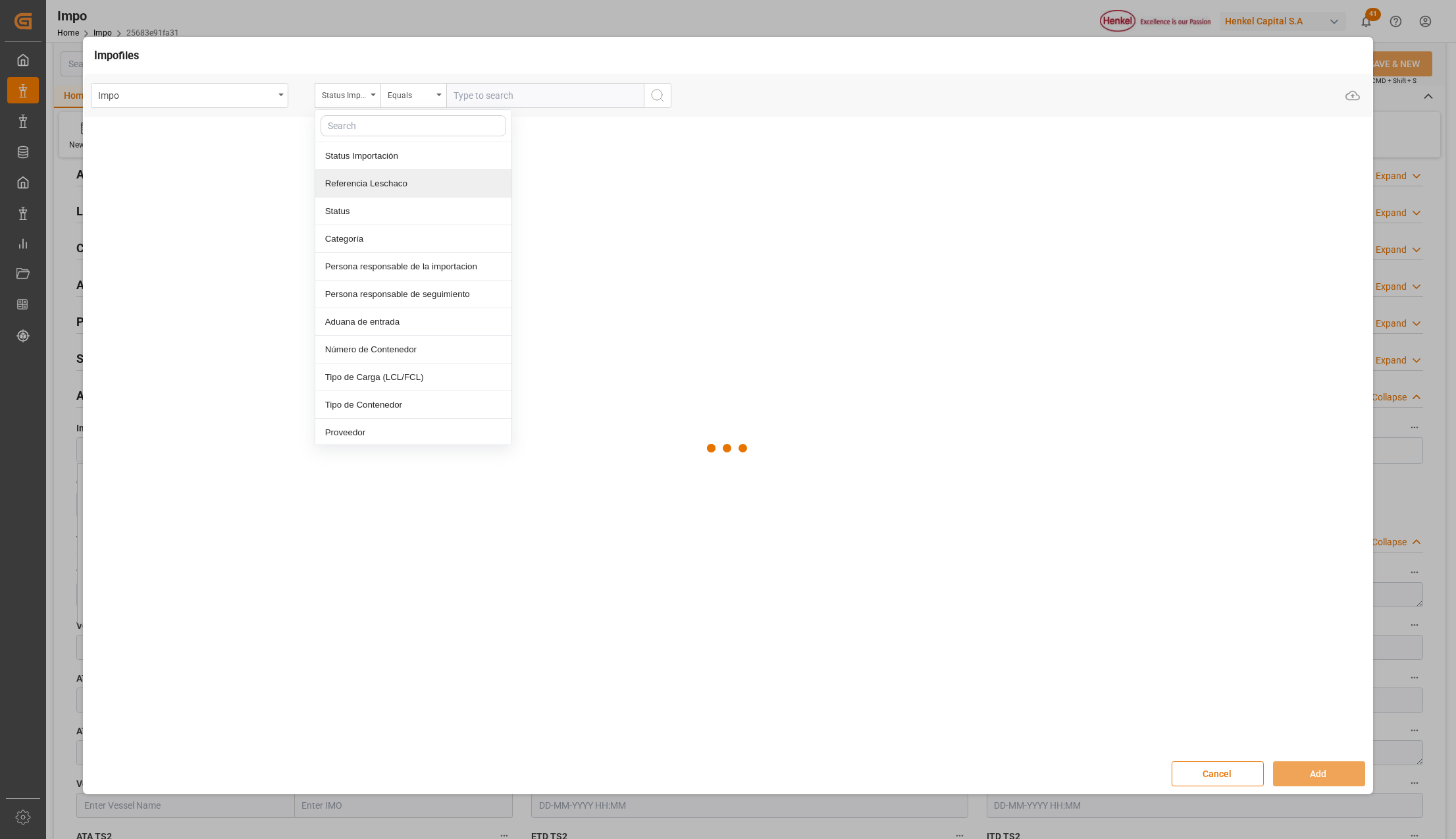
click at [369, 188] on div "Referencia Leschaco" at bounding box center [413, 183] width 196 height 28
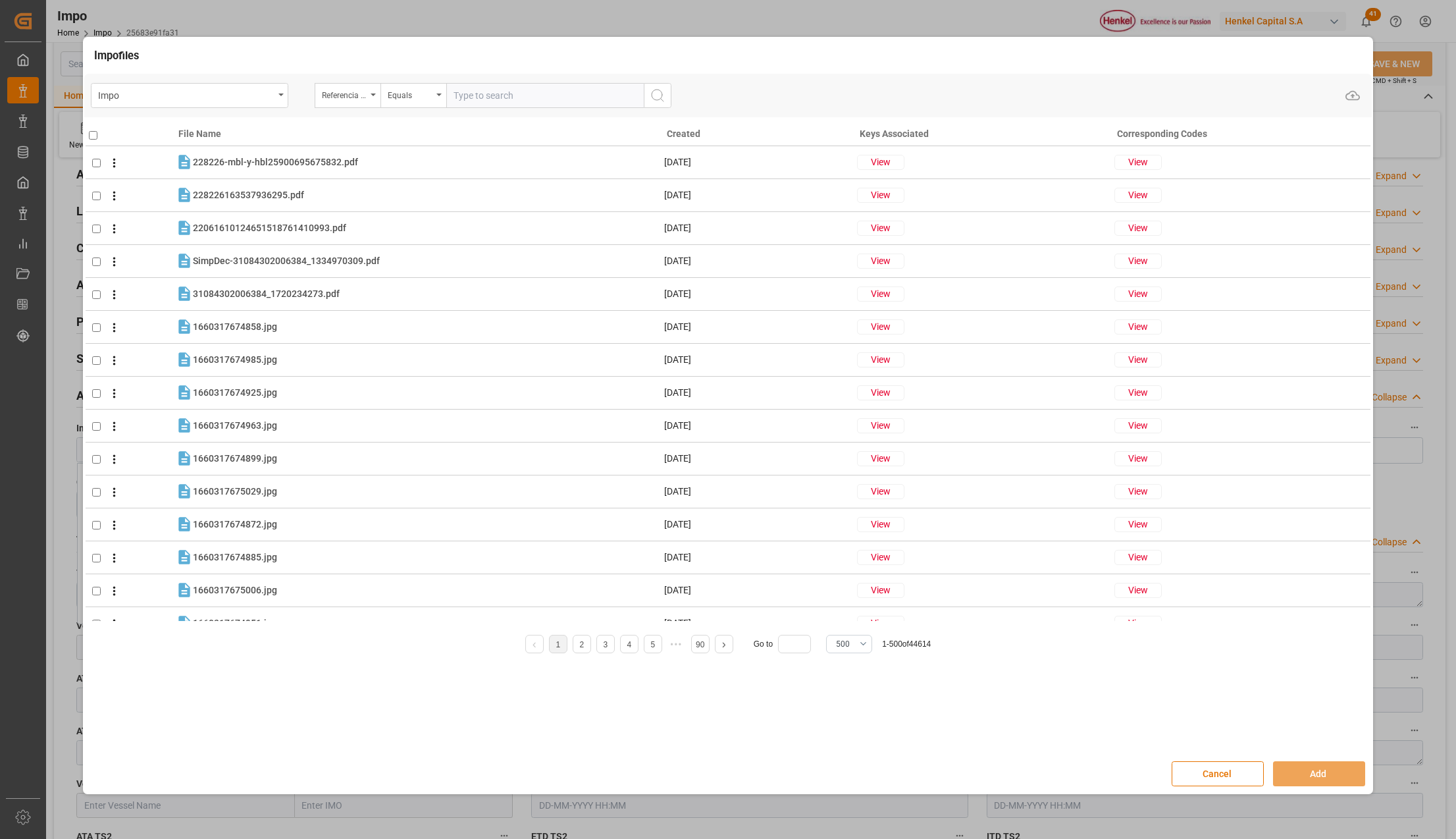
click at [527, 91] on input "text" at bounding box center [545, 95] width 197 height 25
paste input "250806900621"
type input "250806900621"
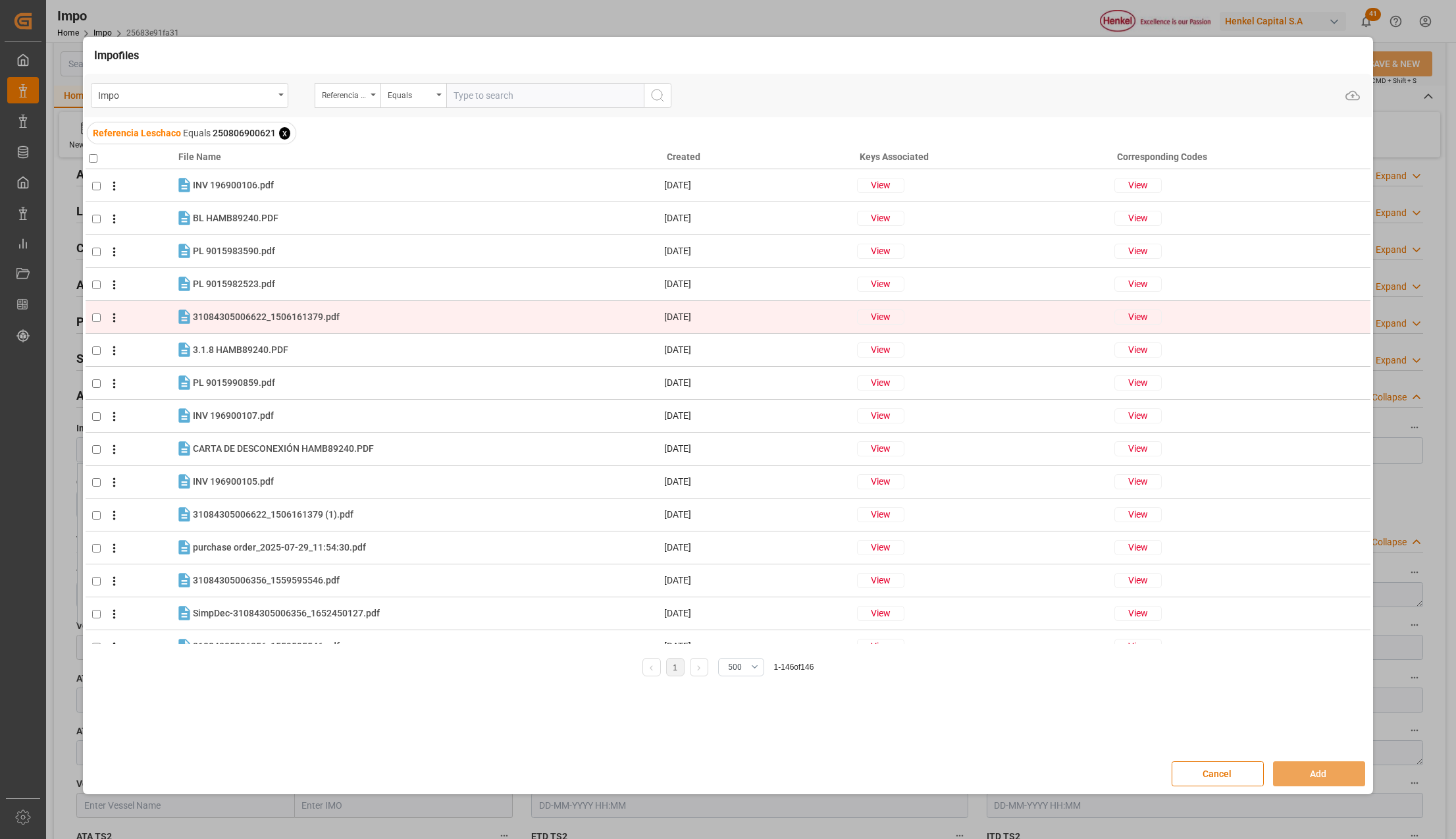
click at [99, 318] on input "checkbox" at bounding box center [96, 318] width 8 height 8
checkbox input "true"
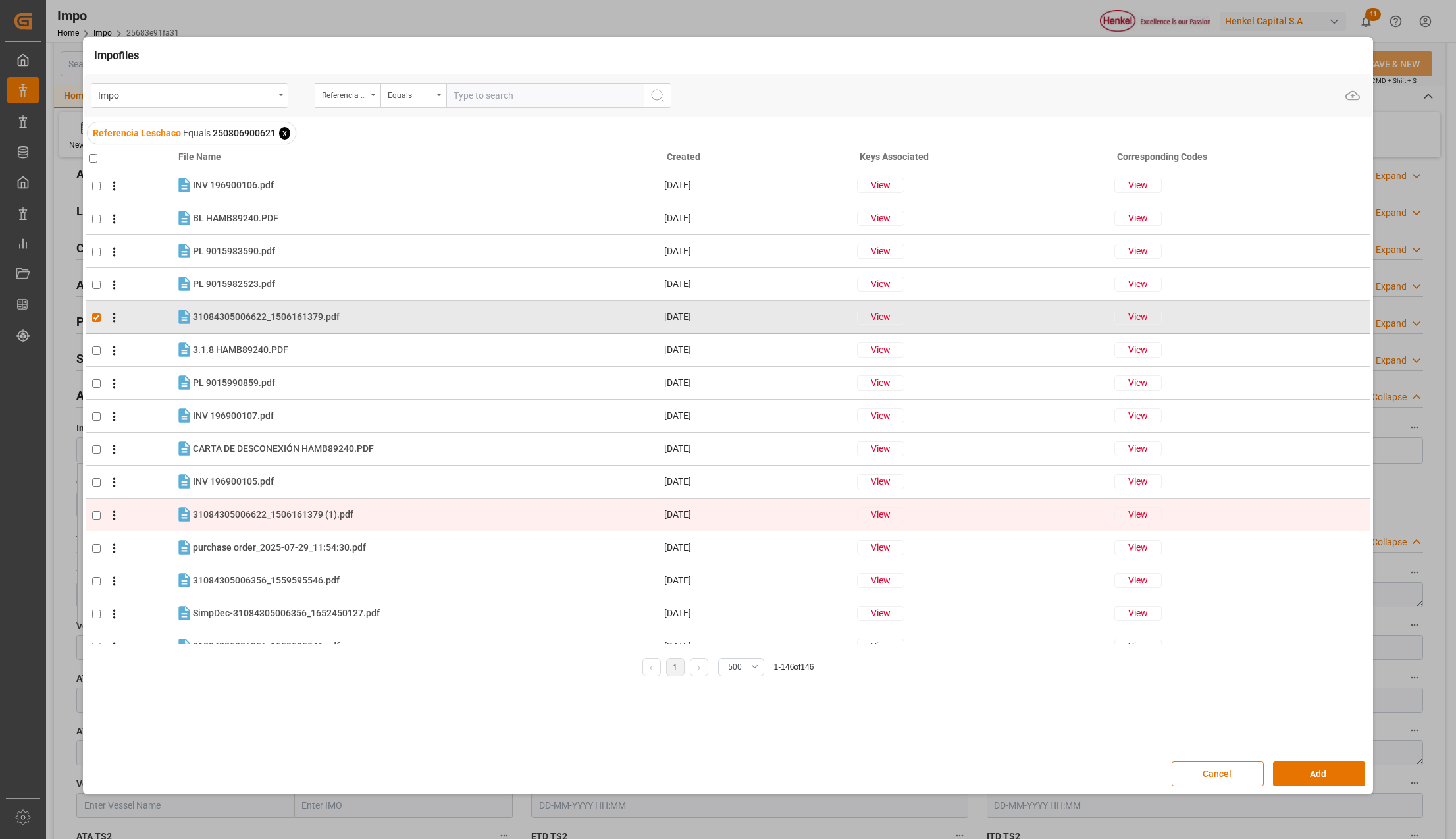
click at [98, 519] on input "checkbox" at bounding box center [96, 516] width 8 height 8
checkbox input "true"
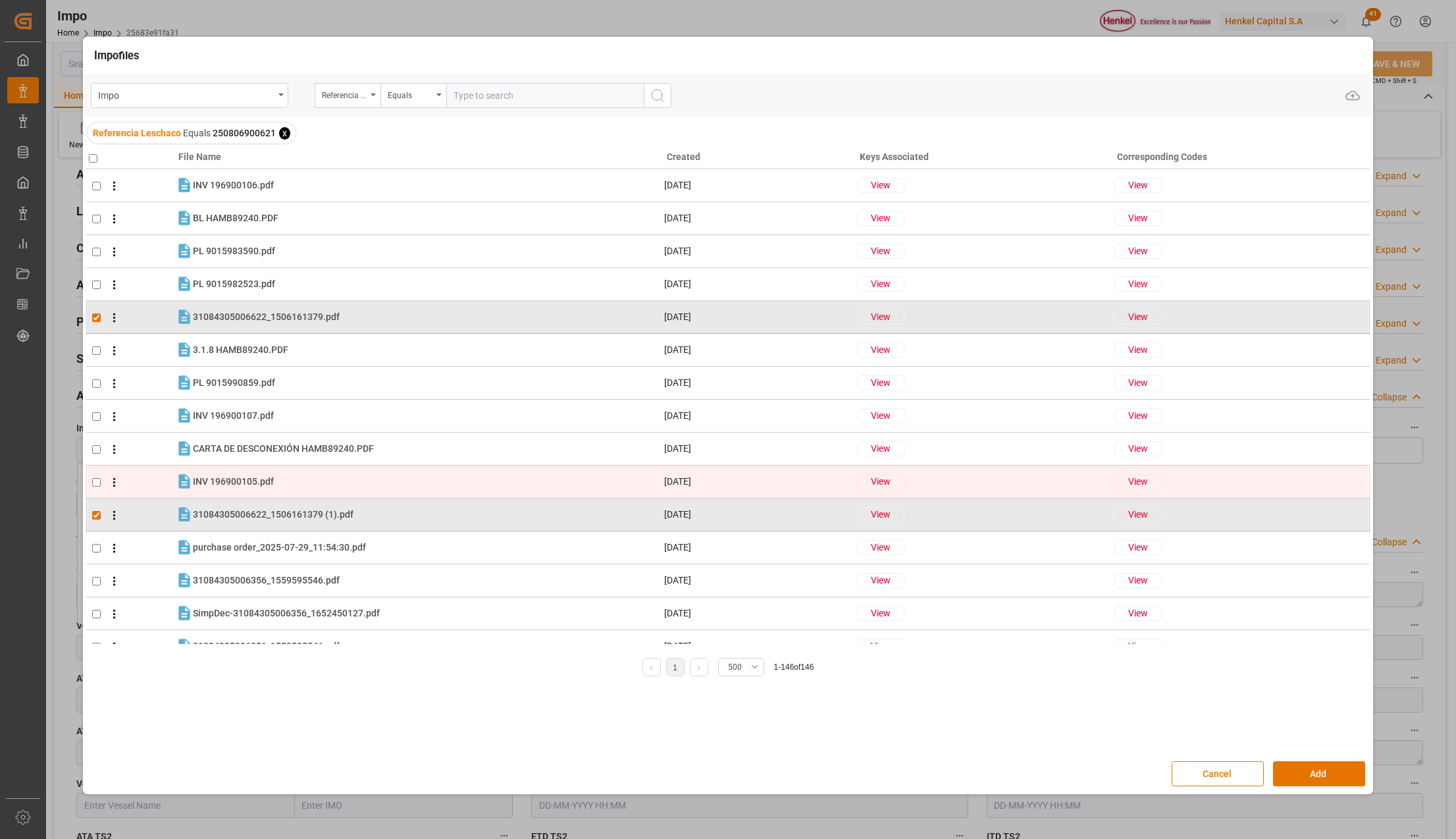
click at [99, 481] on input "checkbox" at bounding box center [96, 482] width 8 height 8
checkbox input "true"
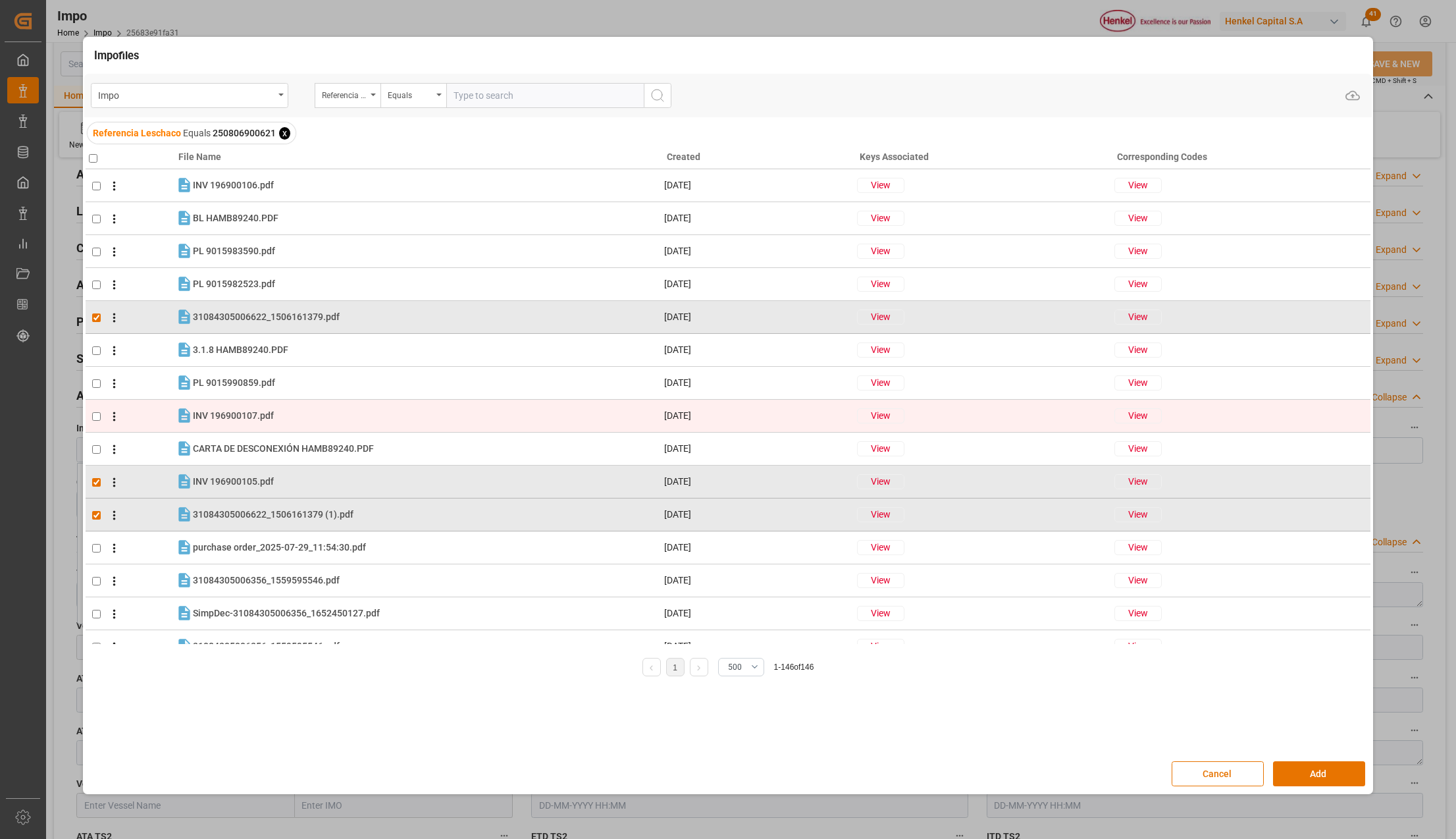
click at [98, 416] on input "checkbox" at bounding box center [96, 416] width 8 height 8
checkbox input "true"
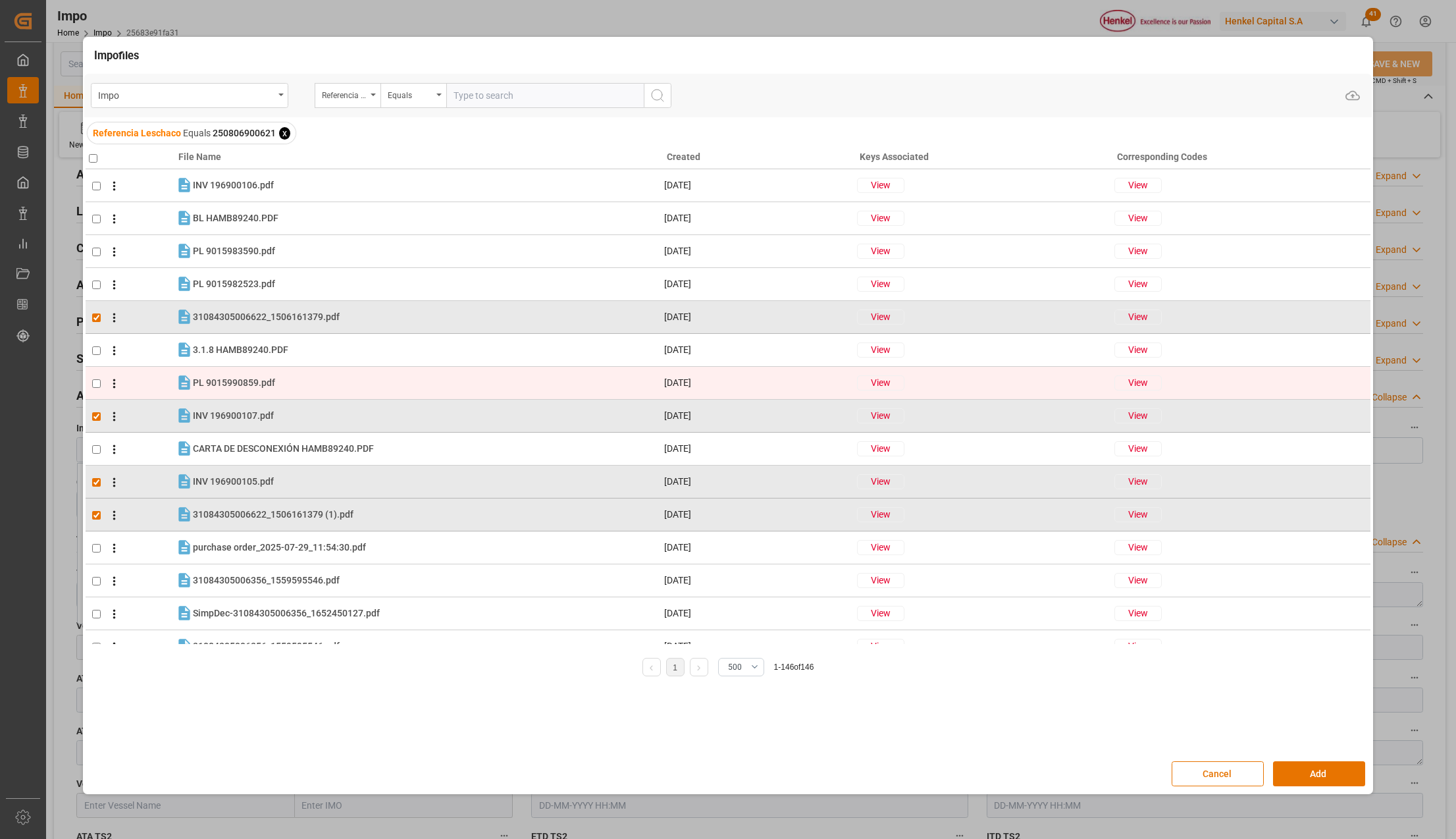
click at [94, 387] on input "checkbox" at bounding box center [96, 384] width 8 height 8
checkbox input "true"
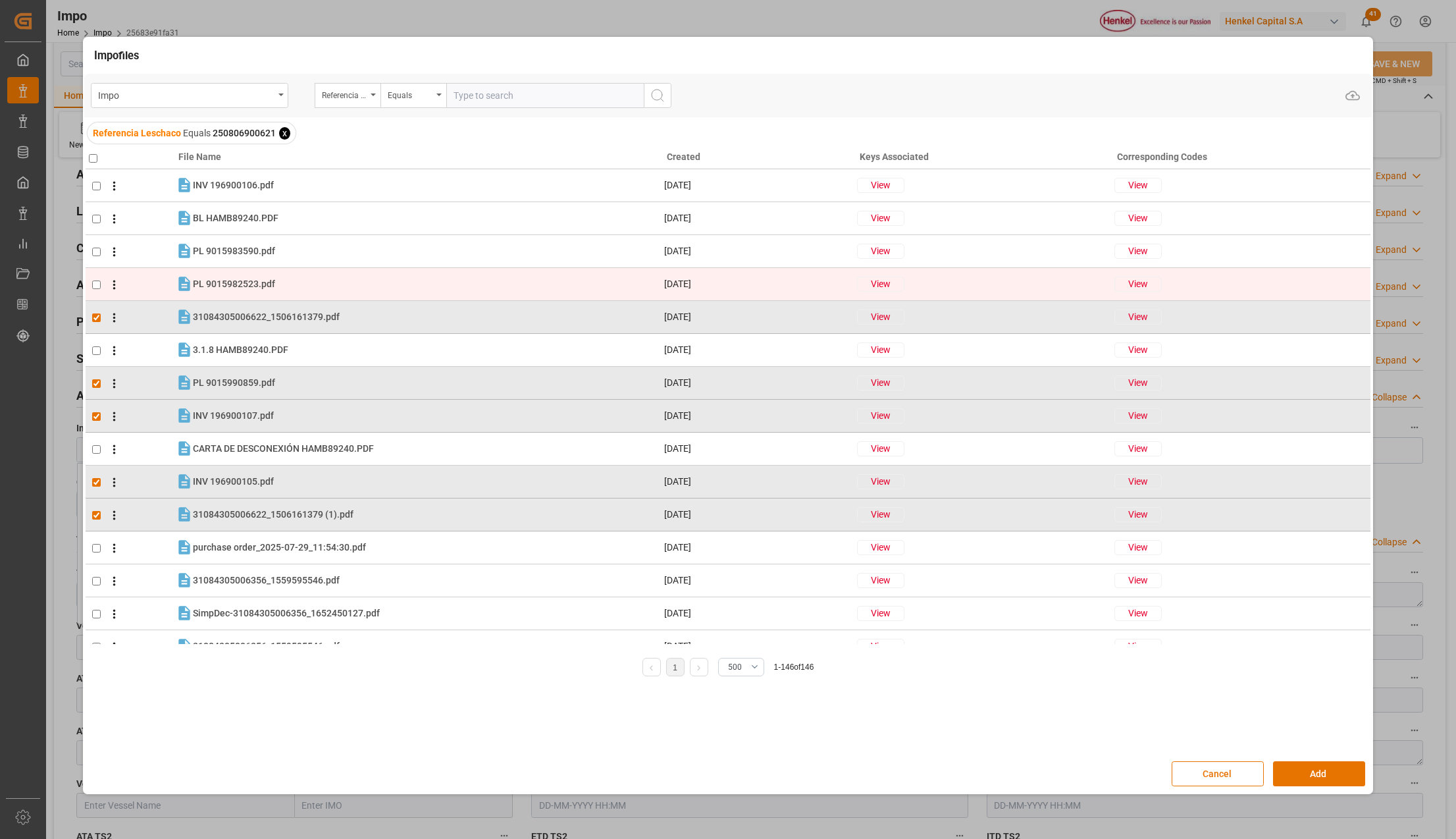
click at [100, 286] on input "checkbox" at bounding box center [96, 285] width 8 height 8
checkbox input "true"
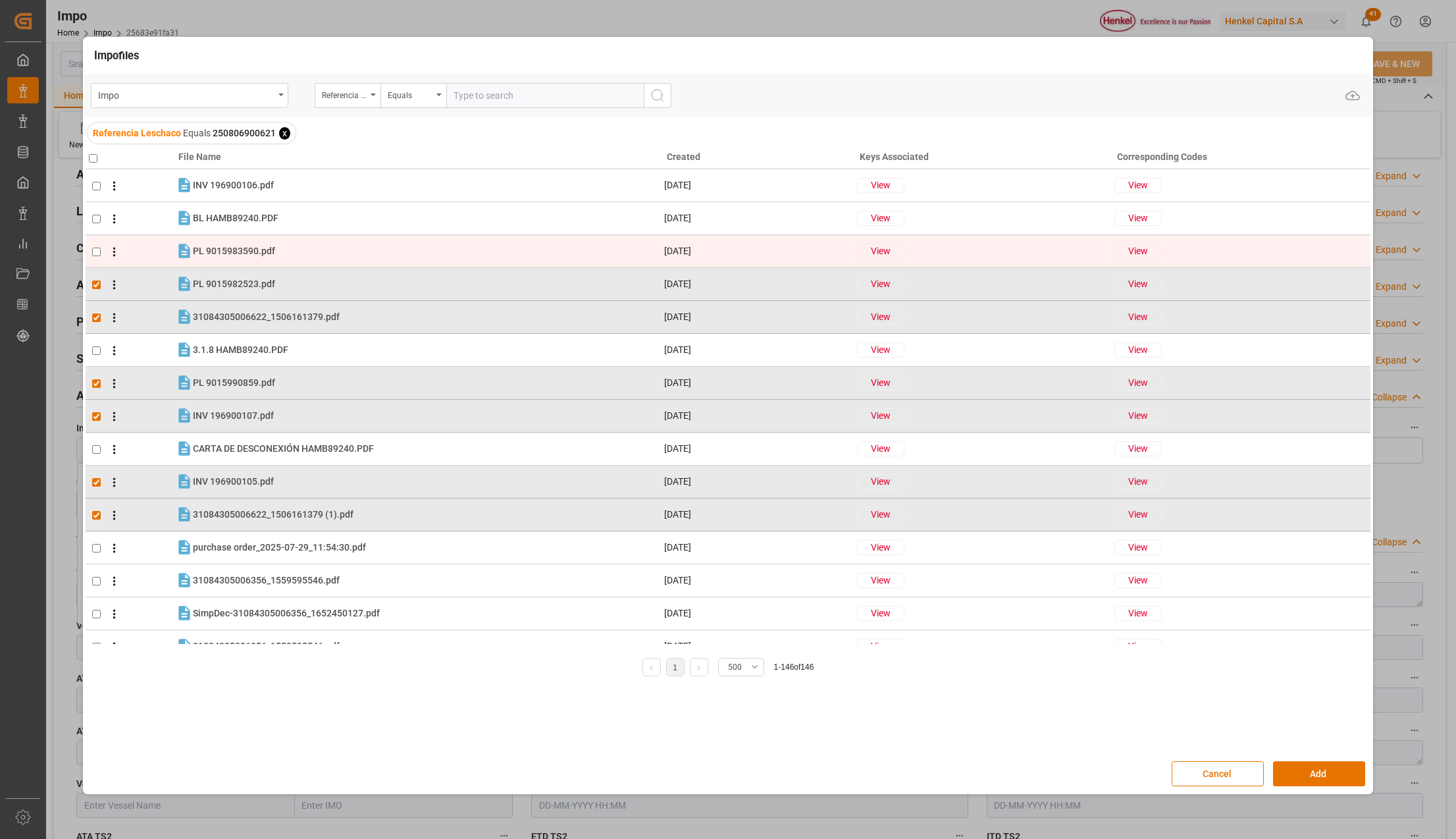
click at [104, 258] on span at bounding box center [111, 252] width 20 height 16
checkbox input "true"
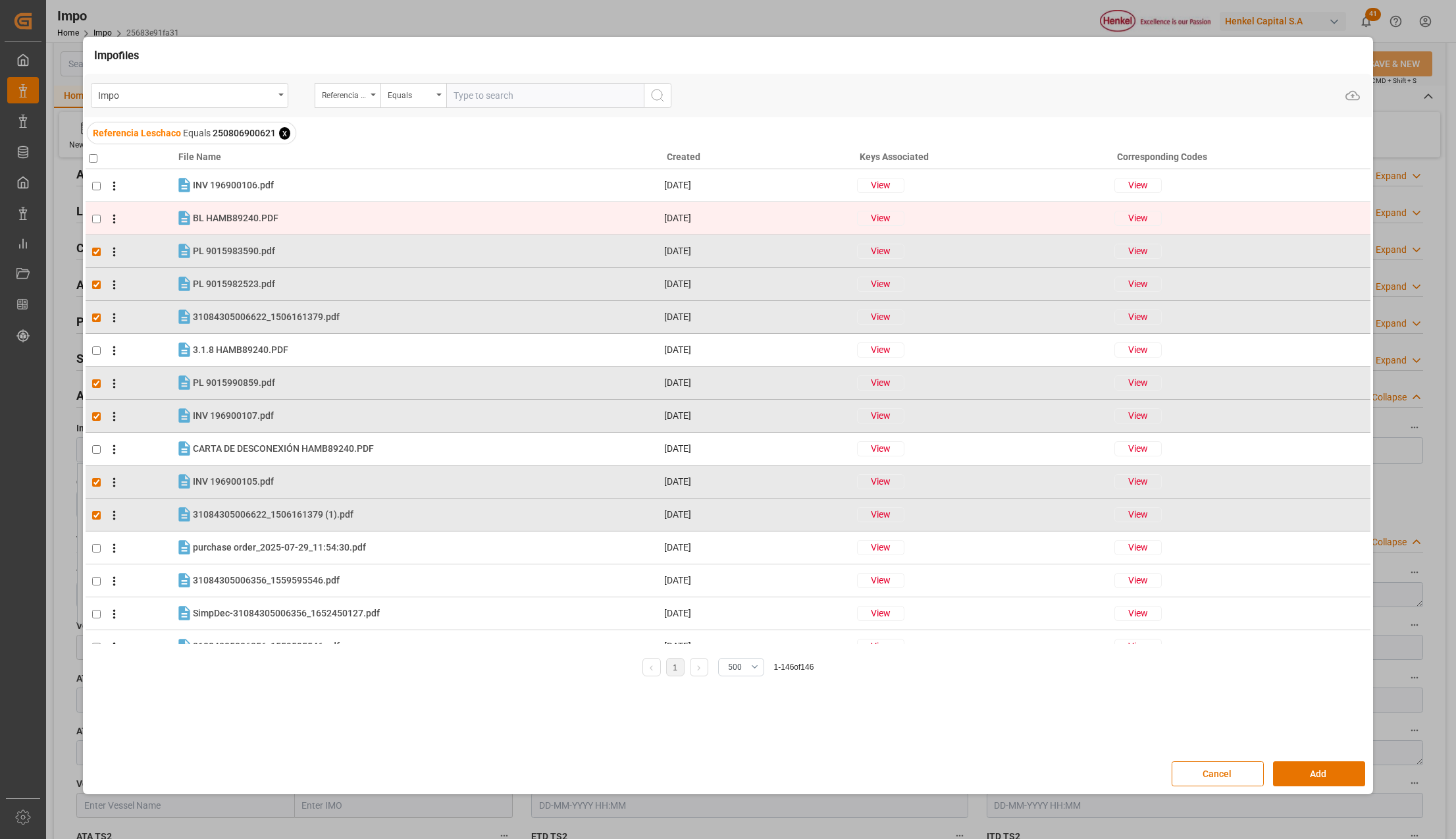
click at [98, 222] on input "checkbox" at bounding box center [96, 219] width 8 height 8
checkbox input "true"
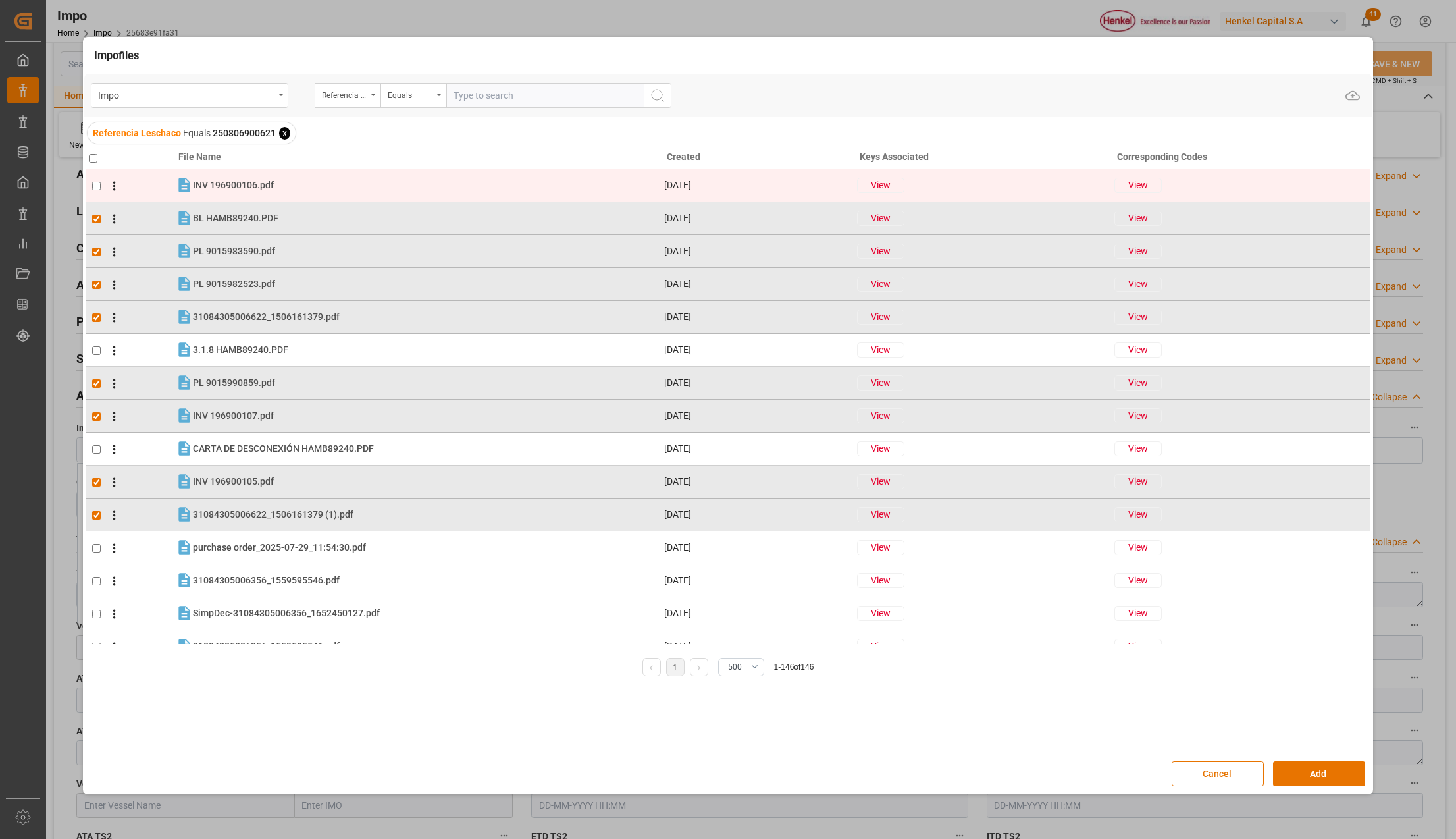
click at [93, 182] on input "checkbox" at bounding box center [96, 186] width 8 height 8
checkbox input "true"
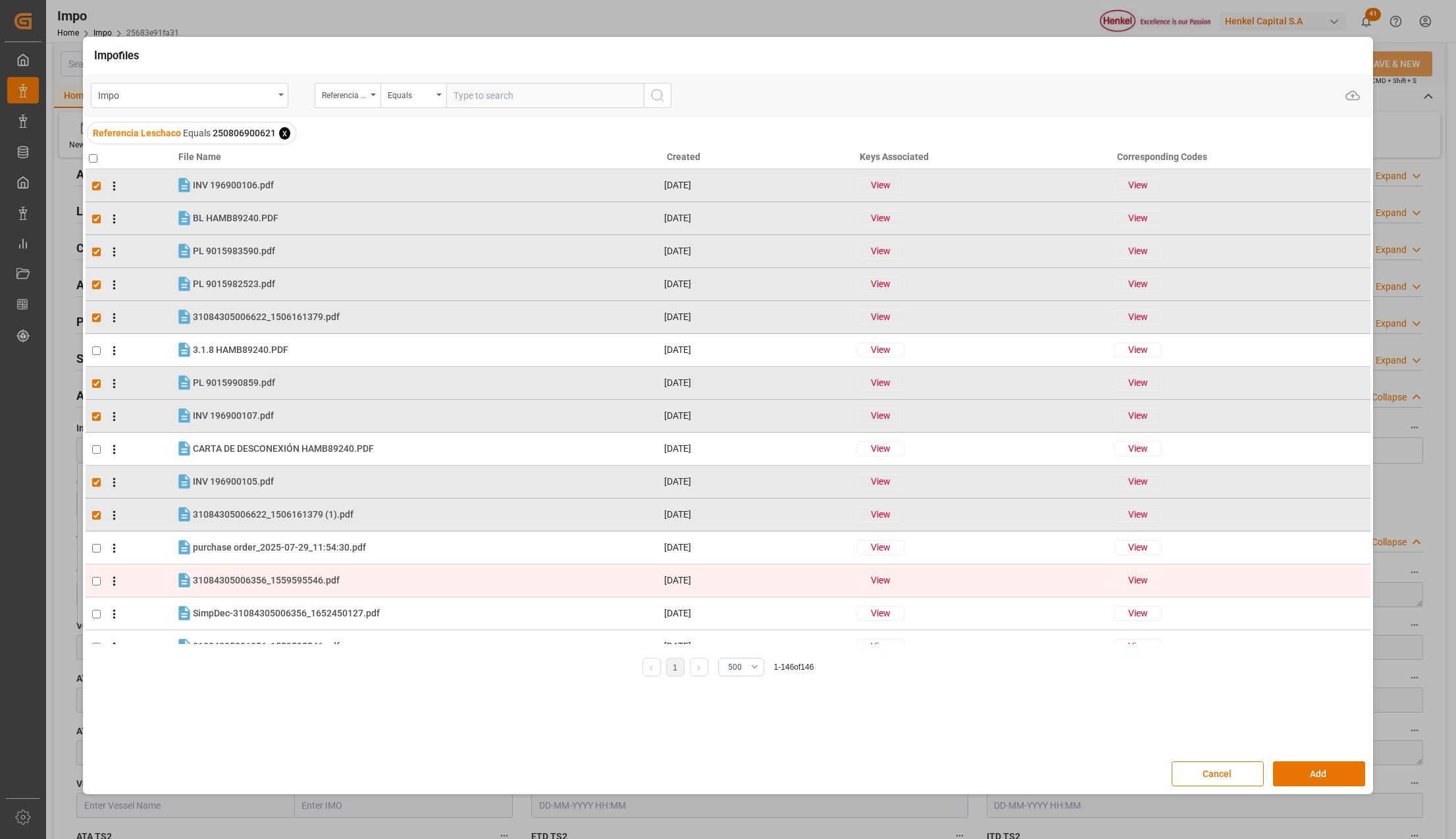
scroll to position [88, 0]
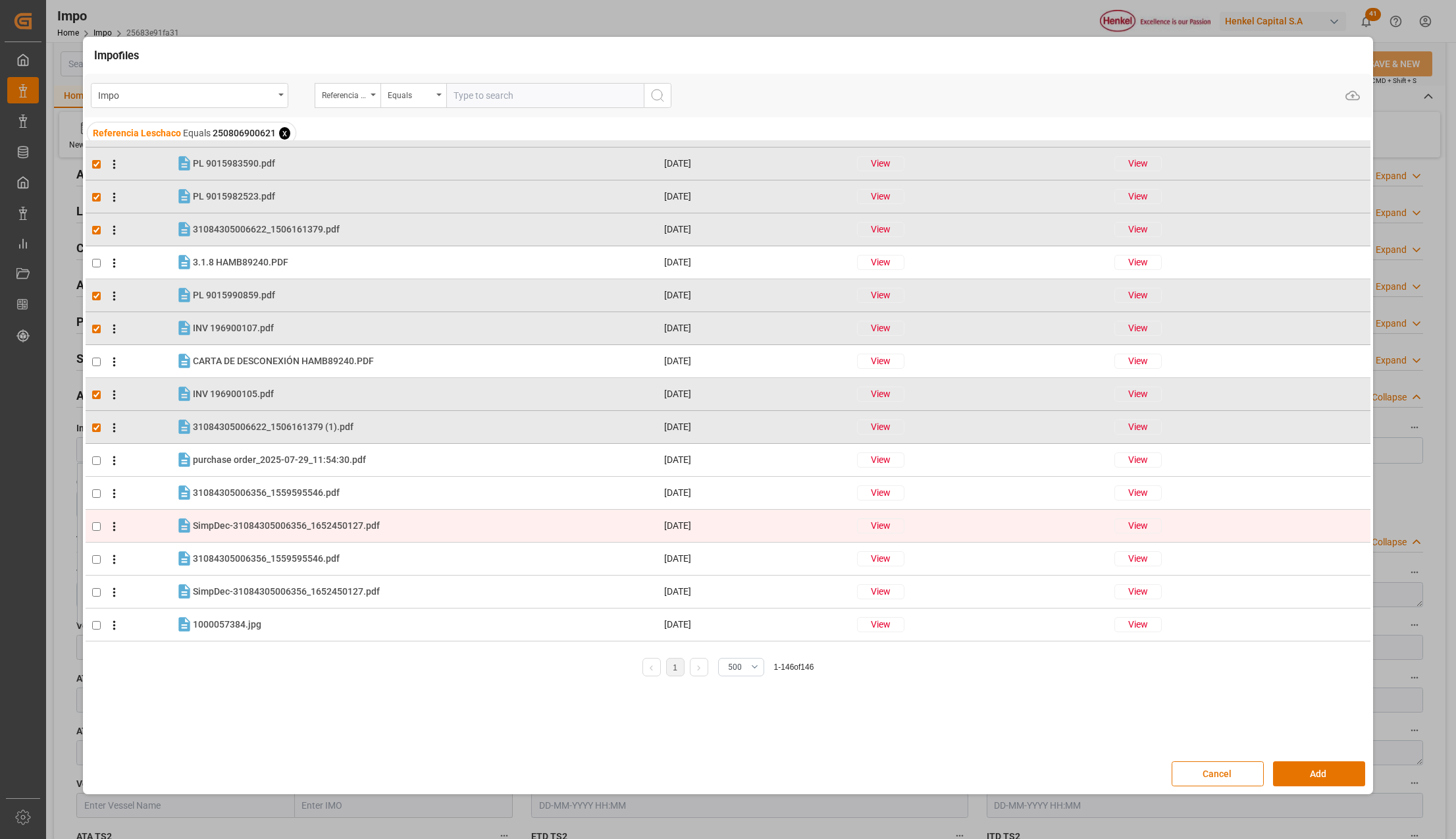
click at [93, 525] on input "checkbox" at bounding box center [96, 526] width 8 height 8
click at [95, 525] on input "checkbox" at bounding box center [96, 526] width 8 height 8
checkbox input "false"
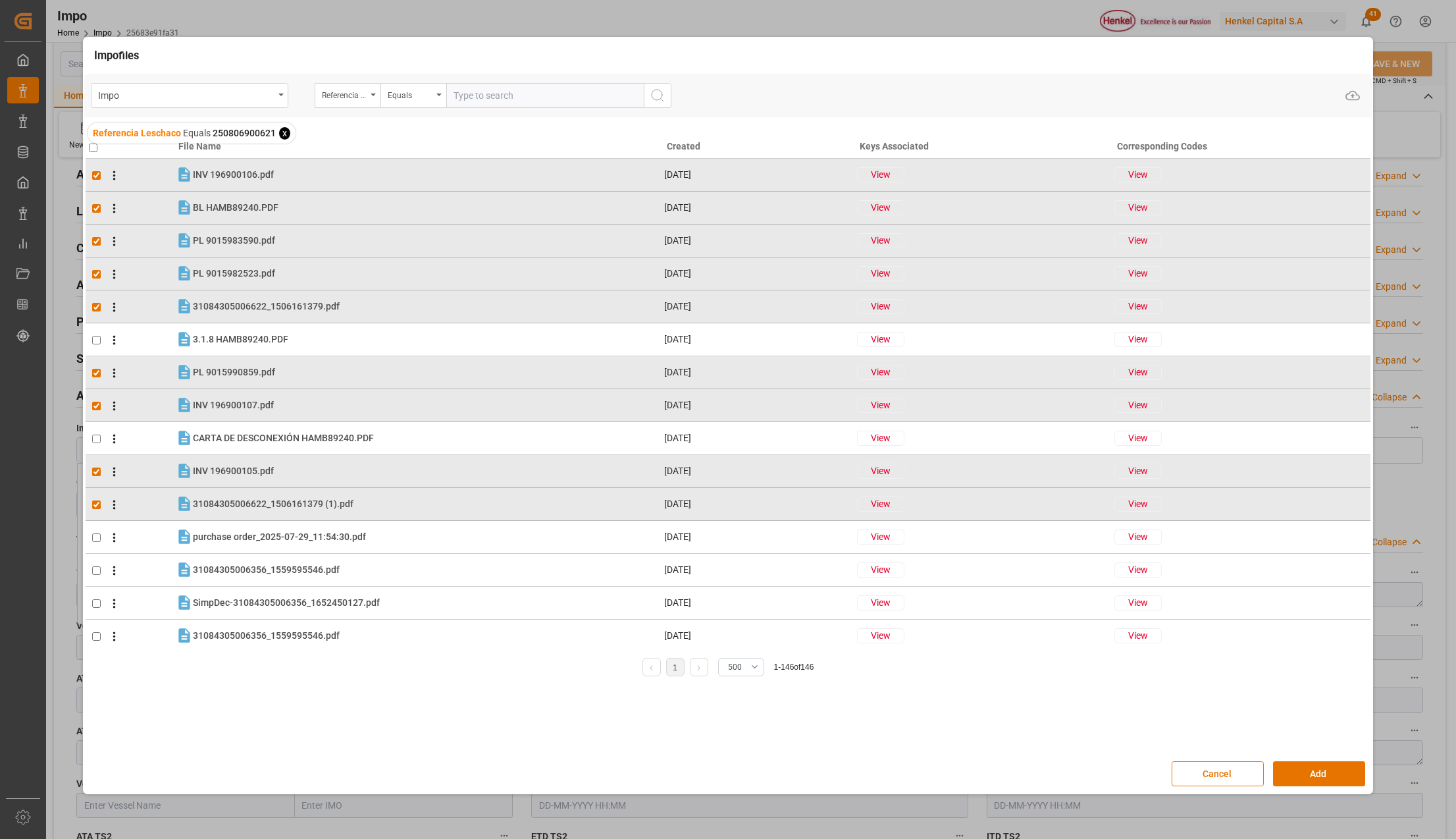
scroll to position [0, 0]
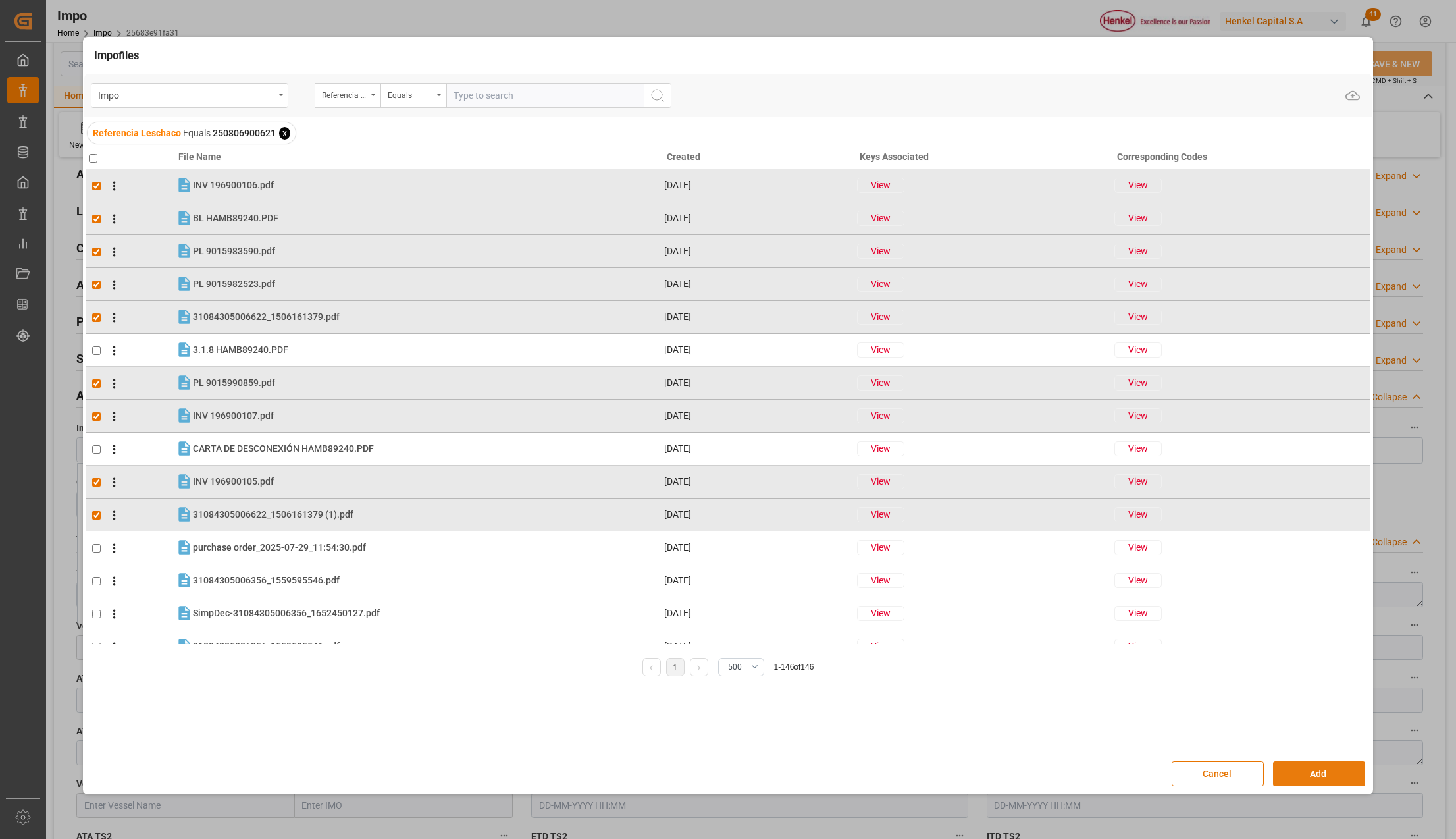
click at [1314, 775] on button "Add" at bounding box center [1319, 774] width 92 height 25
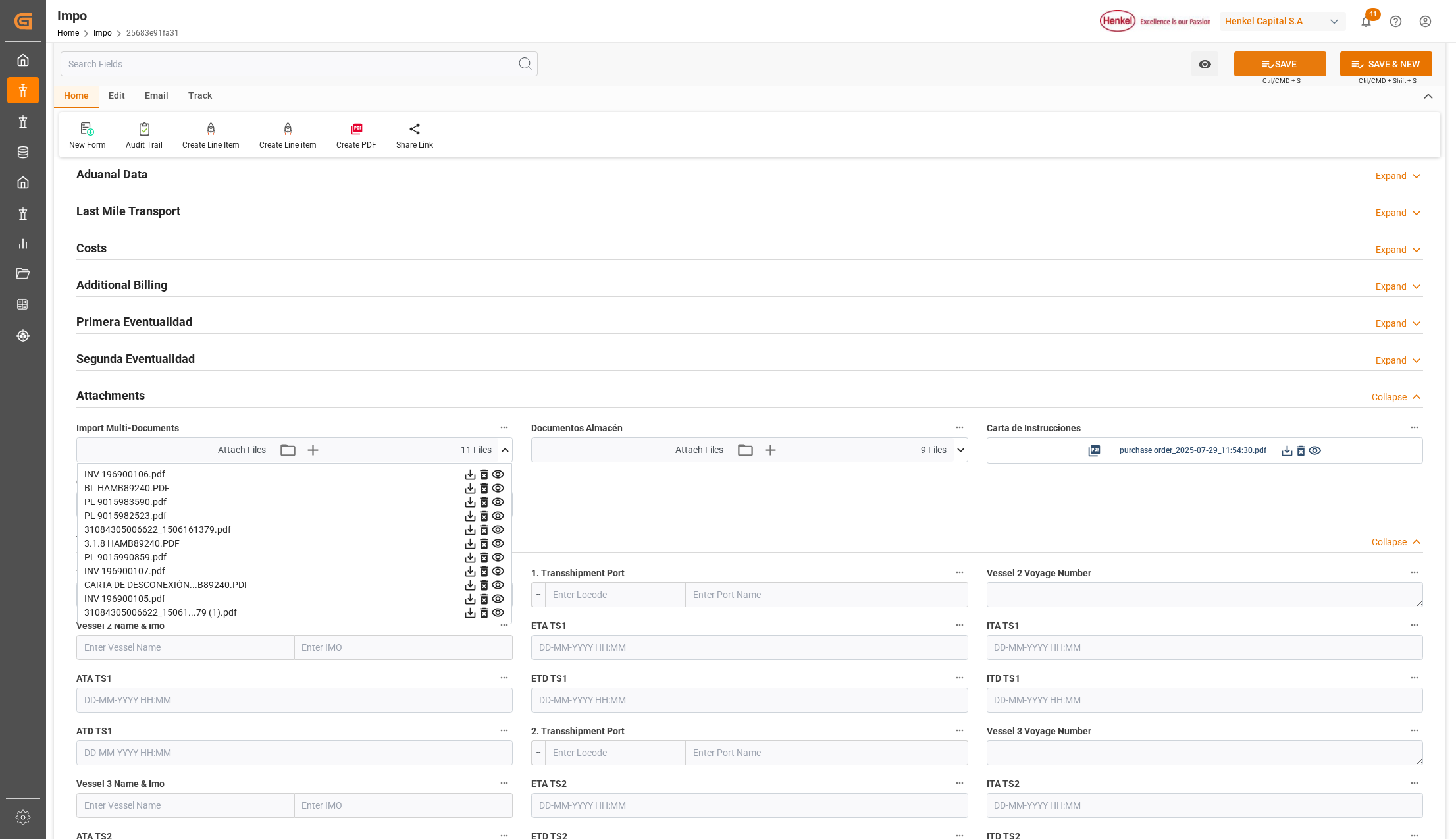
click at [1285, 74] on button "SAVE" at bounding box center [1281, 64] width 92 height 25
